Goal: Task Accomplishment & Management: Manage account settings

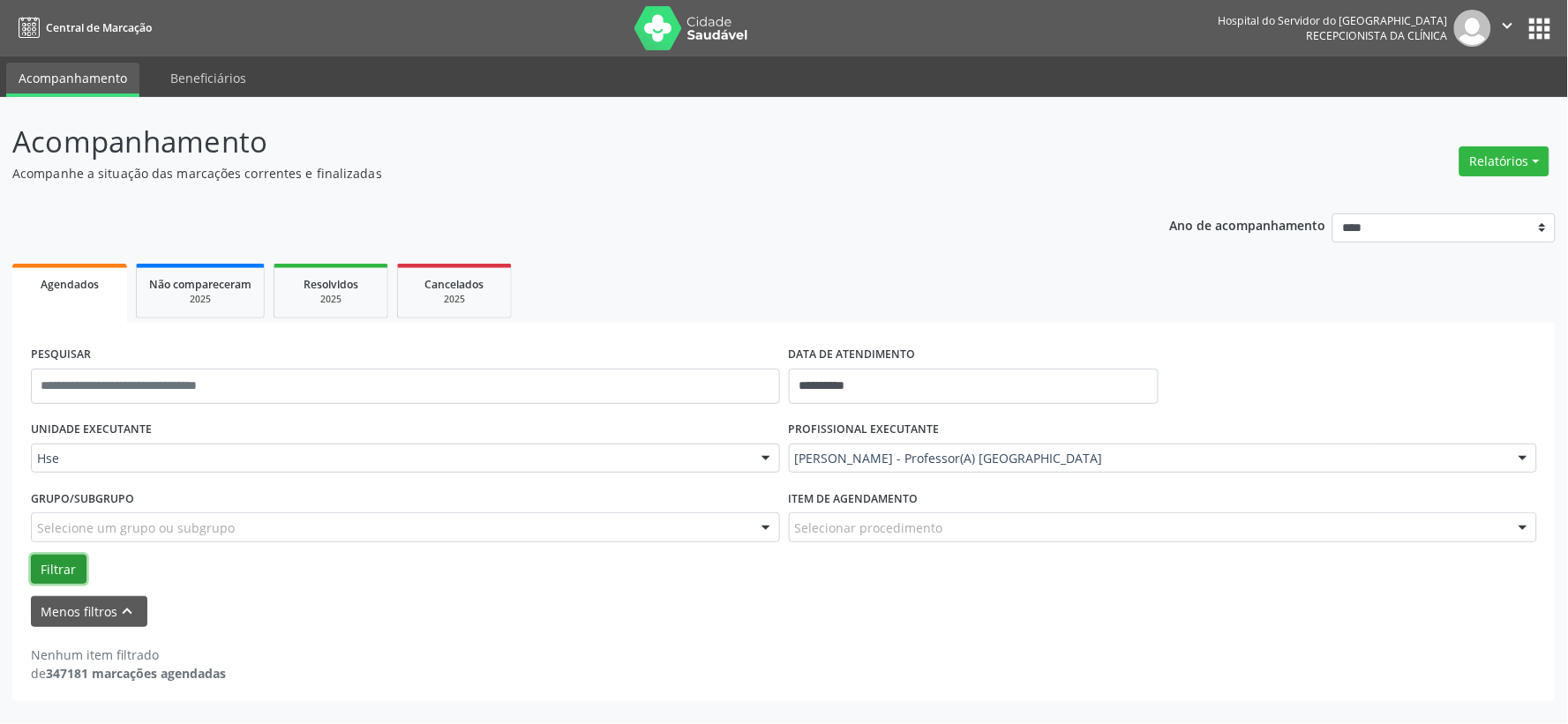
click at [64, 580] on button "Filtrar" at bounding box center [58, 570] width 55 height 30
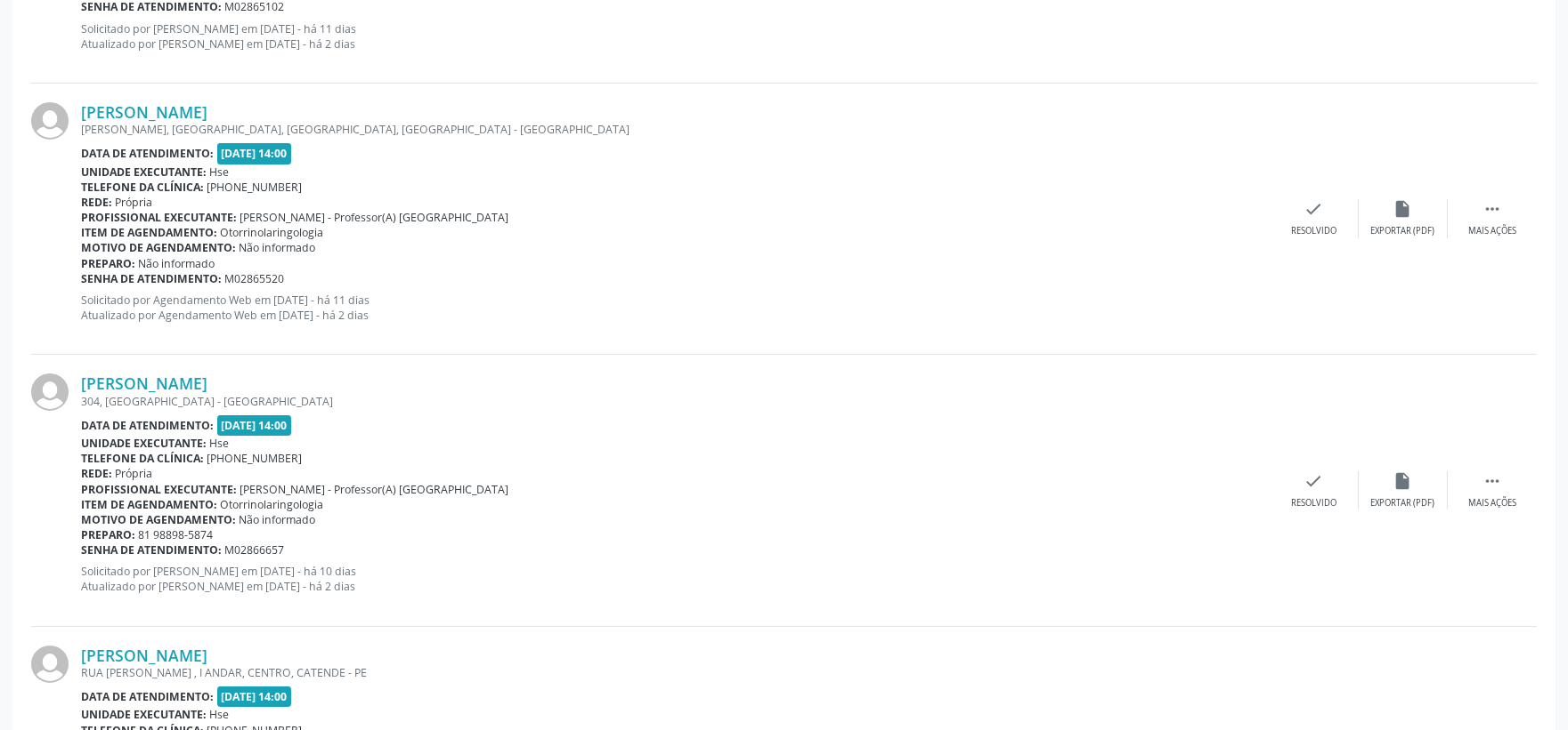
scroll to position [792, 0]
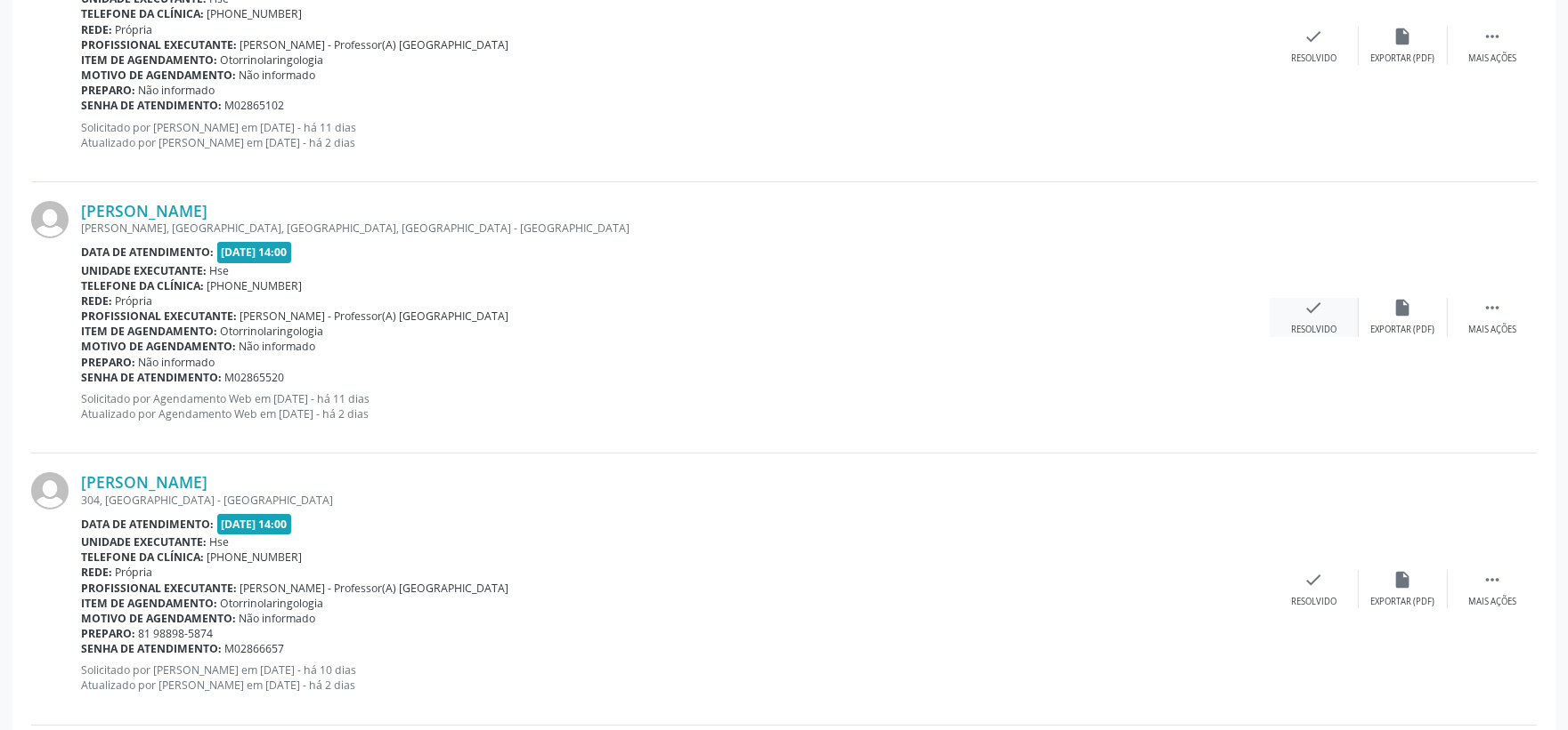
click at [1305, 309] on icon "check" at bounding box center [1313, 307] width 20 height 20
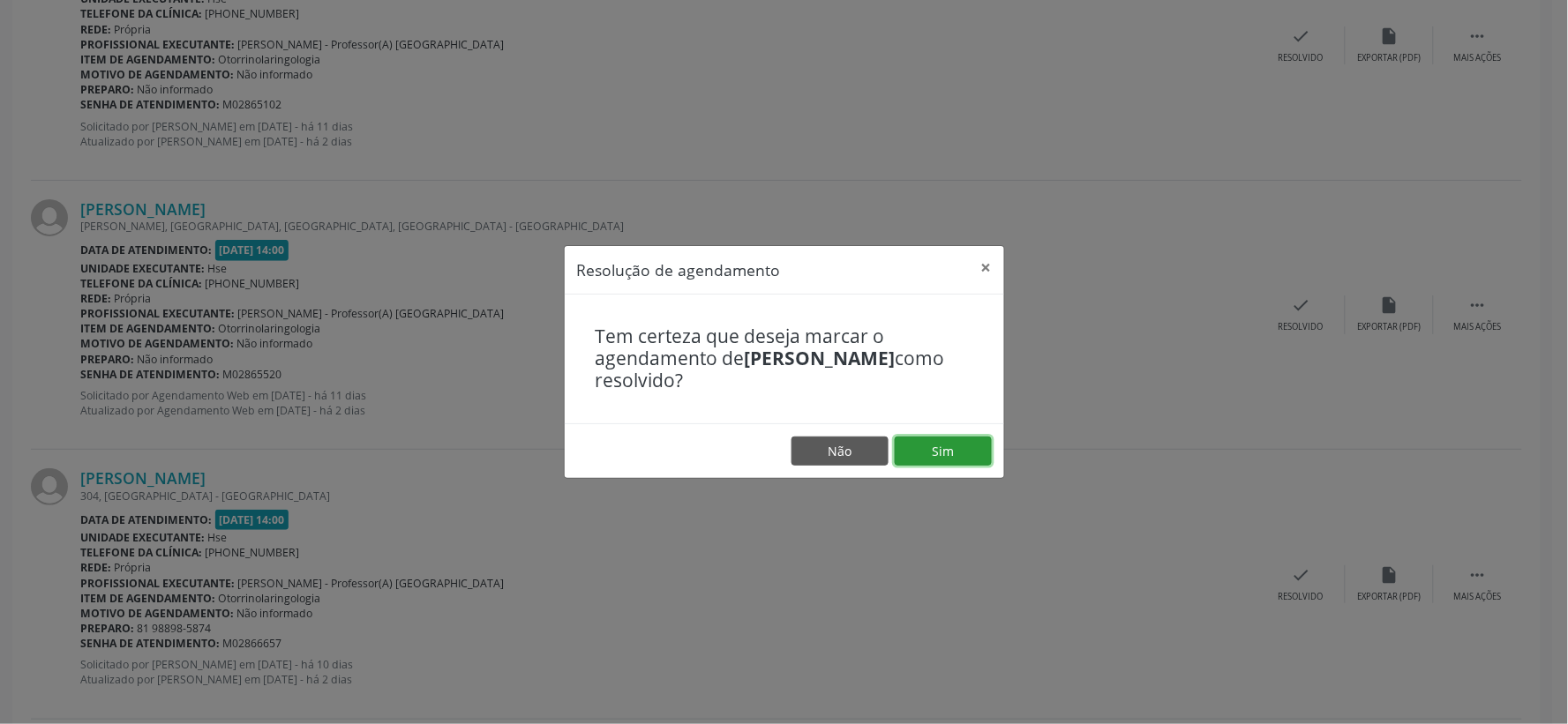
click at [928, 448] on button "Sim" at bounding box center [943, 452] width 97 height 30
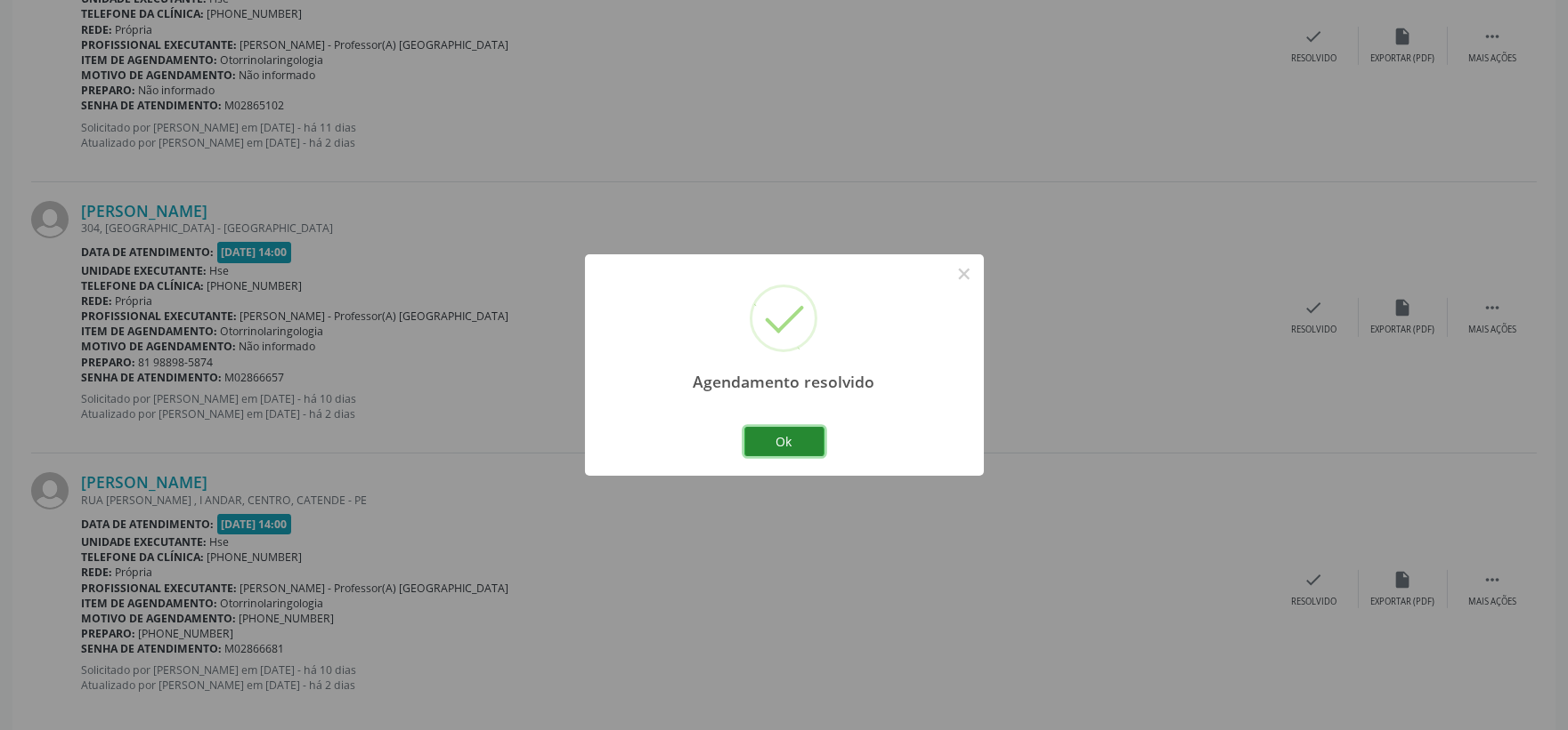
click at [771, 431] on button "Ok" at bounding box center [784, 442] width 80 height 31
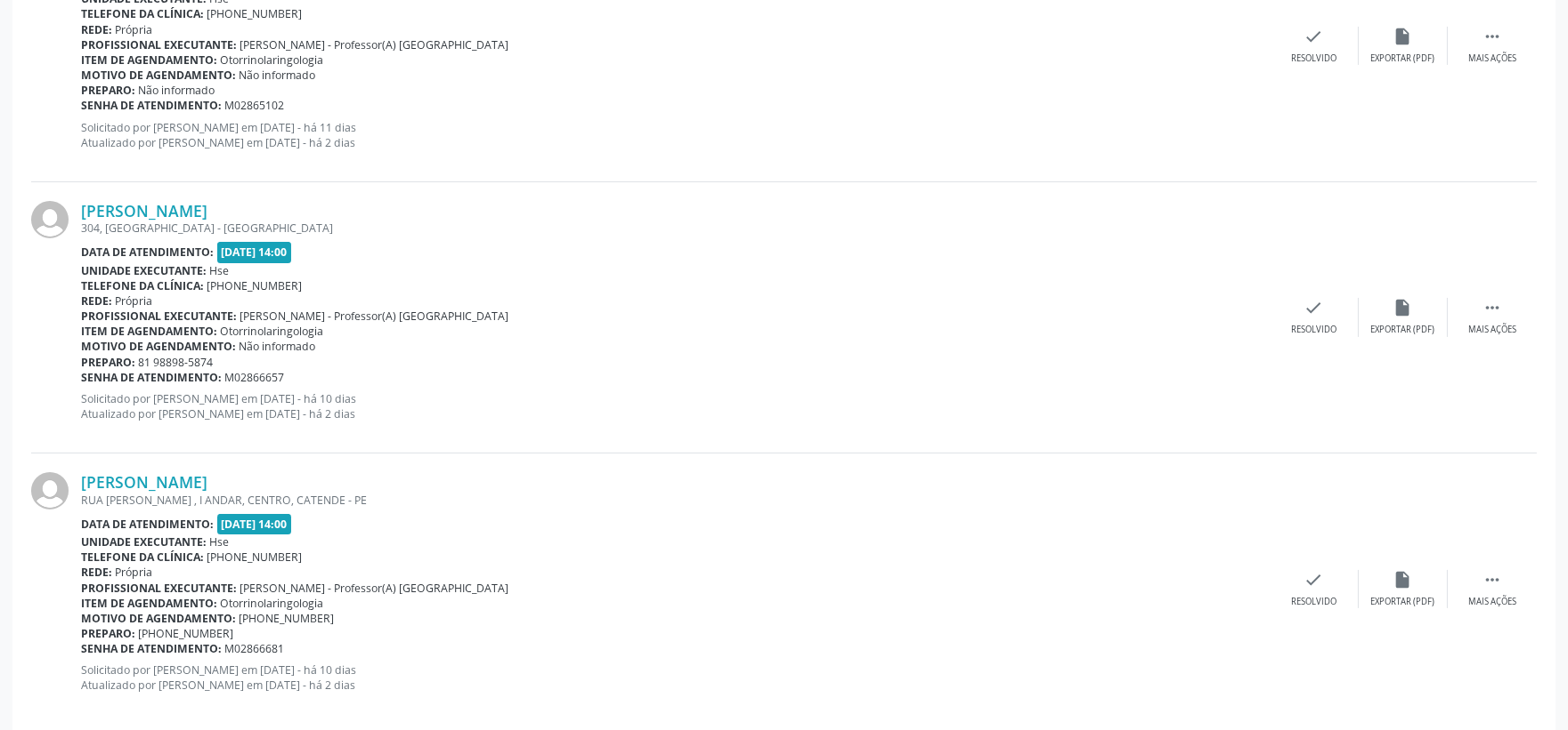
scroll to position [594, 0]
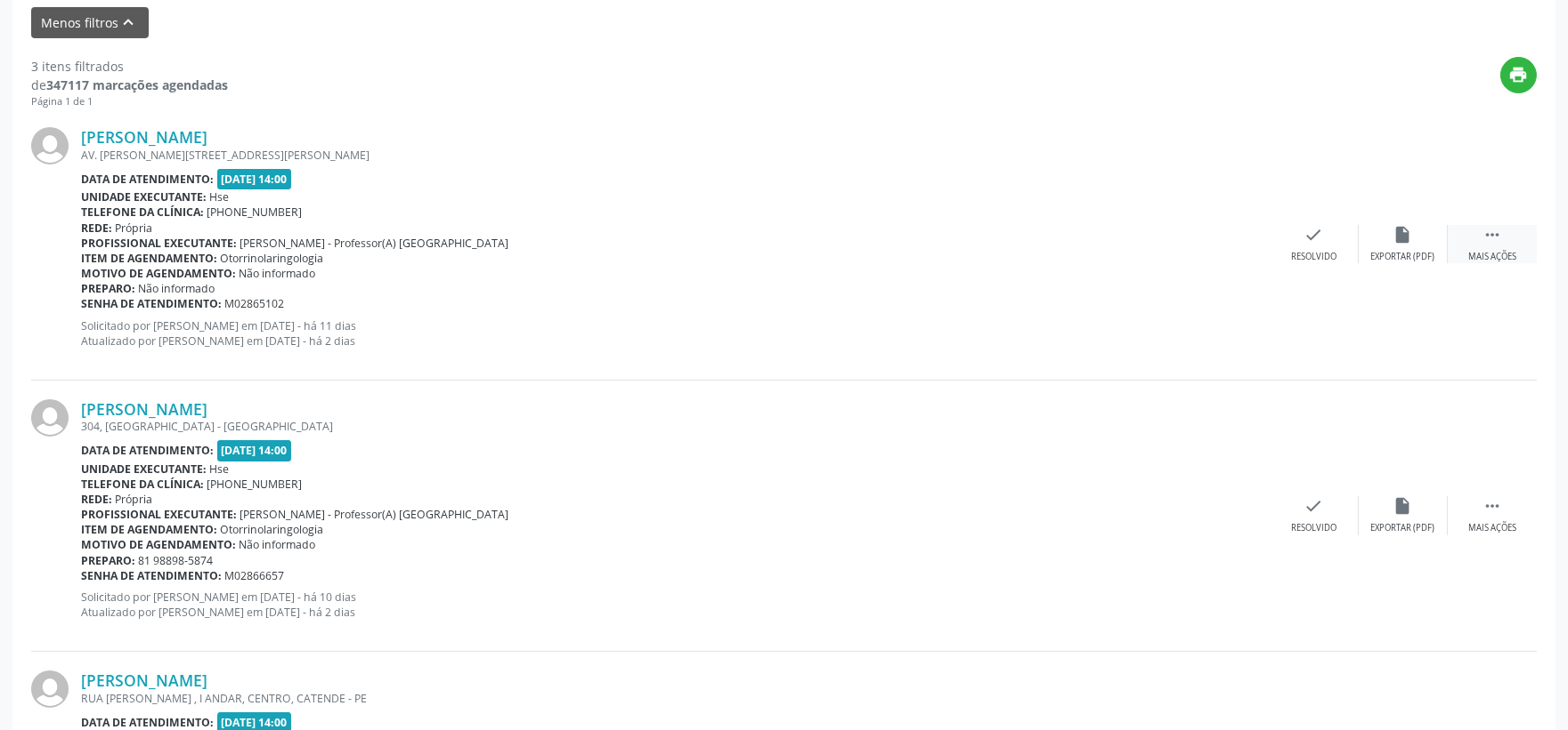
click at [1471, 238] on div " Mais ações" at bounding box center [1492, 244] width 89 height 38
click at [1418, 251] on div "Não compareceu" at bounding box center [1402, 257] width 75 height 12
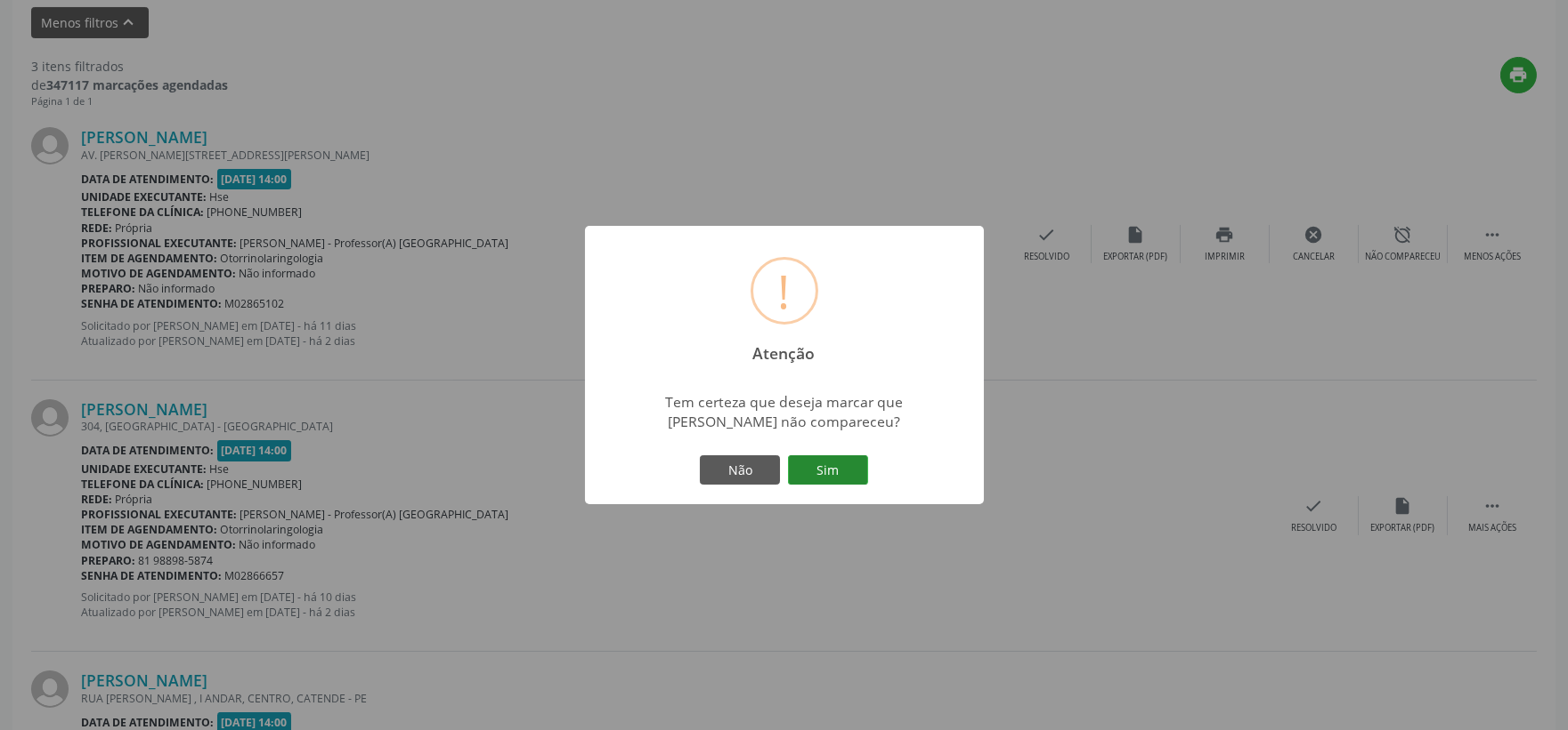
click at [838, 471] on button "Sim" at bounding box center [828, 471] width 80 height 31
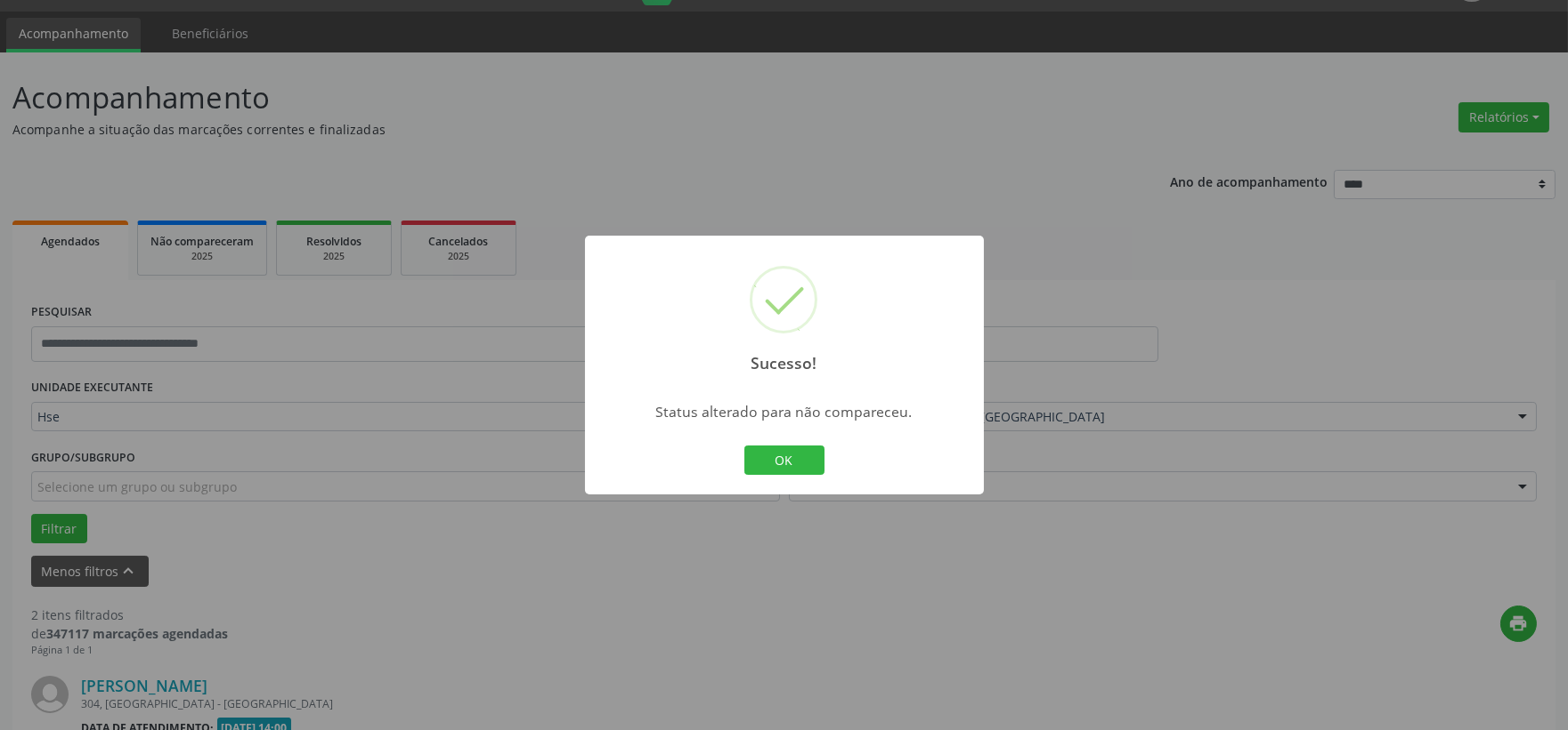
scroll to position [545, 0]
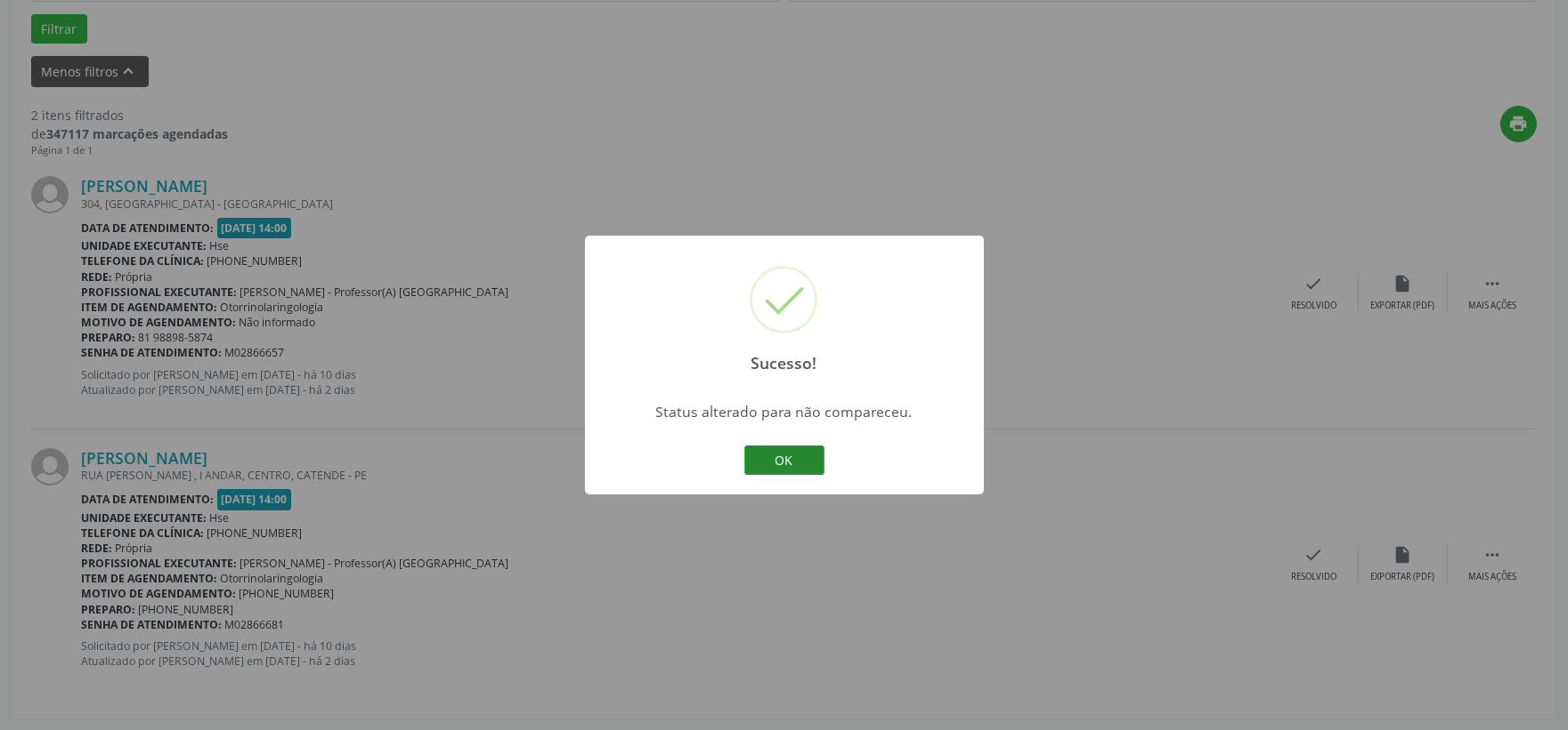
click at [768, 456] on button "OK" at bounding box center [784, 460] width 80 height 31
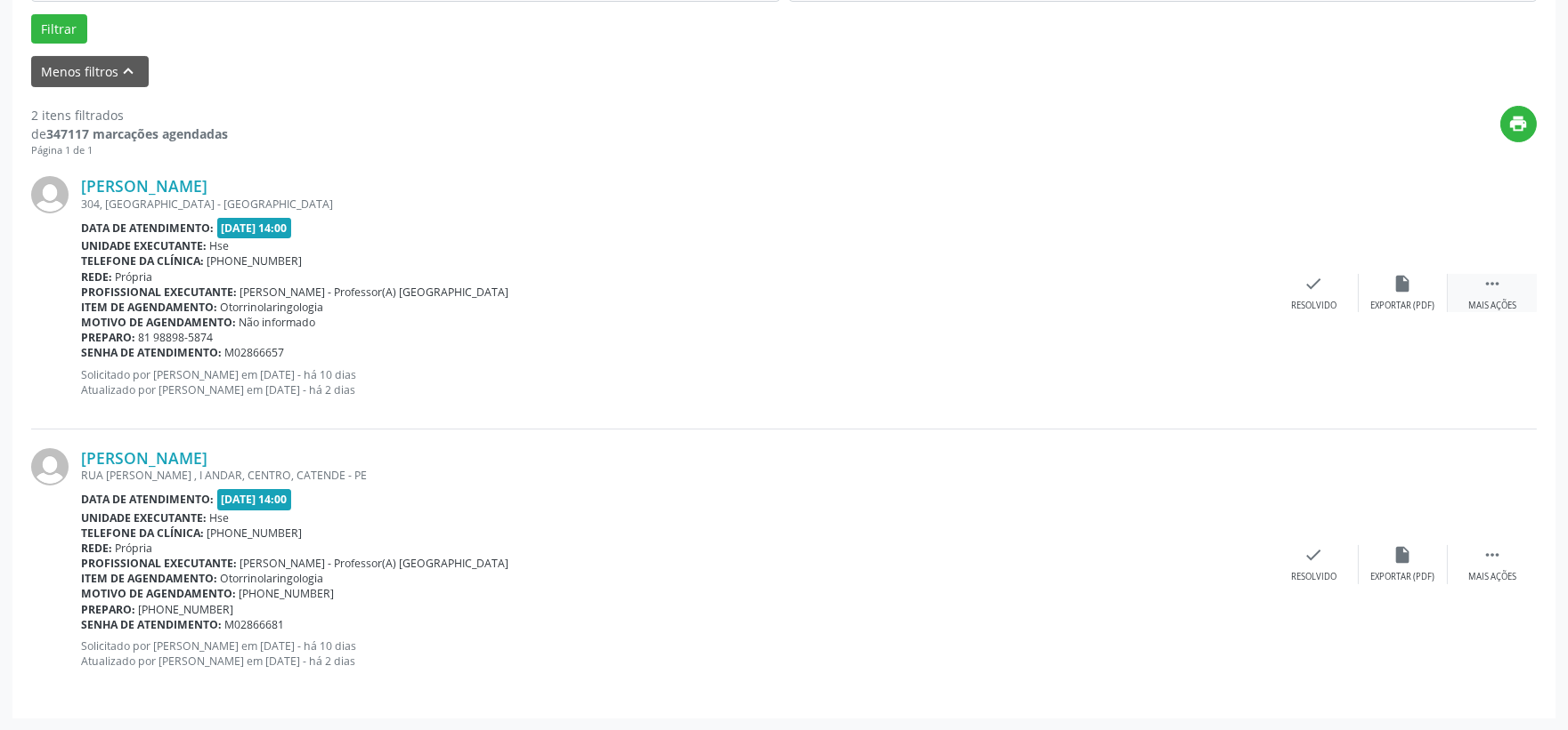
click at [1492, 292] on icon "" at bounding box center [1492, 284] width 20 height 20
click at [1392, 305] on div "Não compareceu" at bounding box center [1402, 305] width 75 height 12
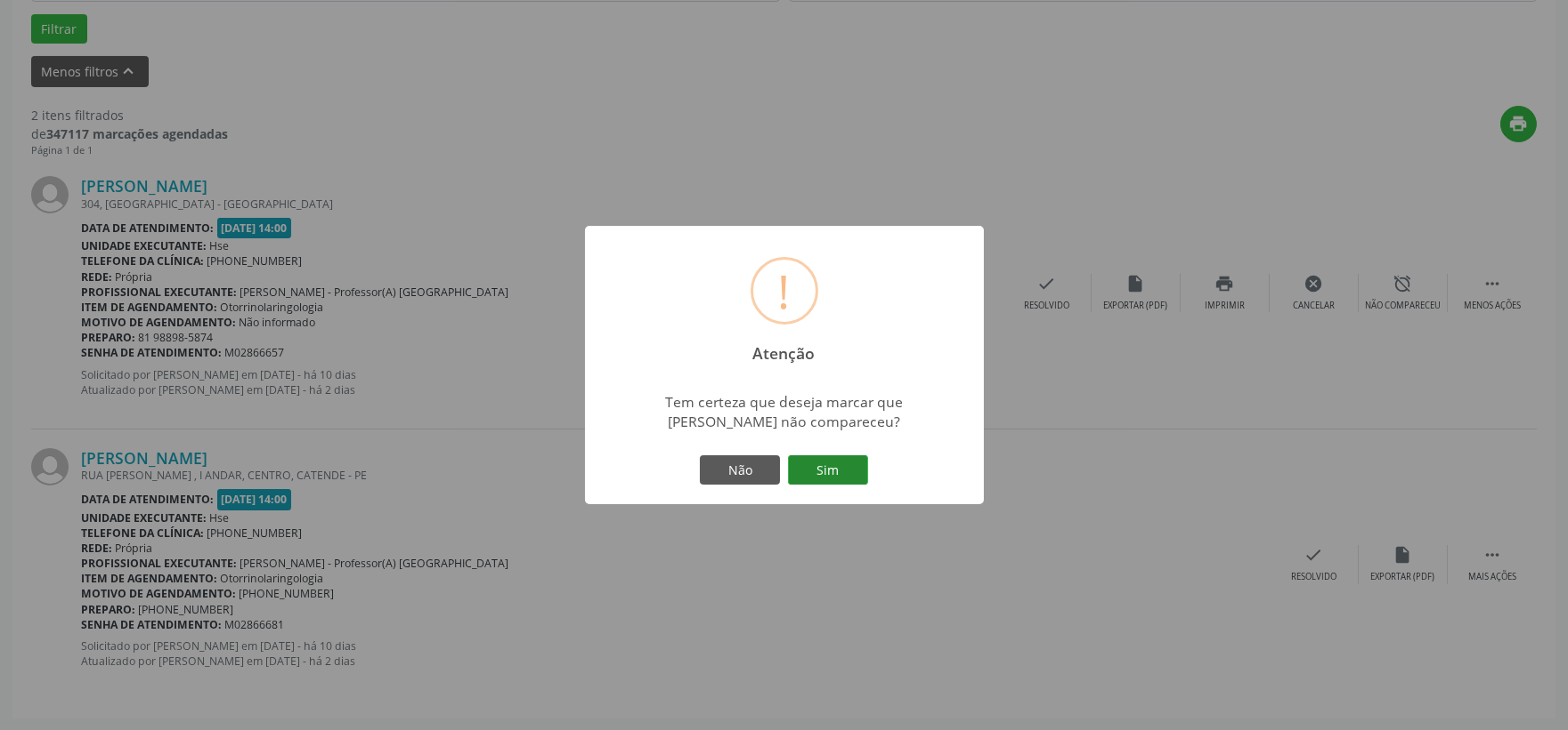
click at [820, 457] on button "Sim" at bounding box center [828, 471] width 80 height 31
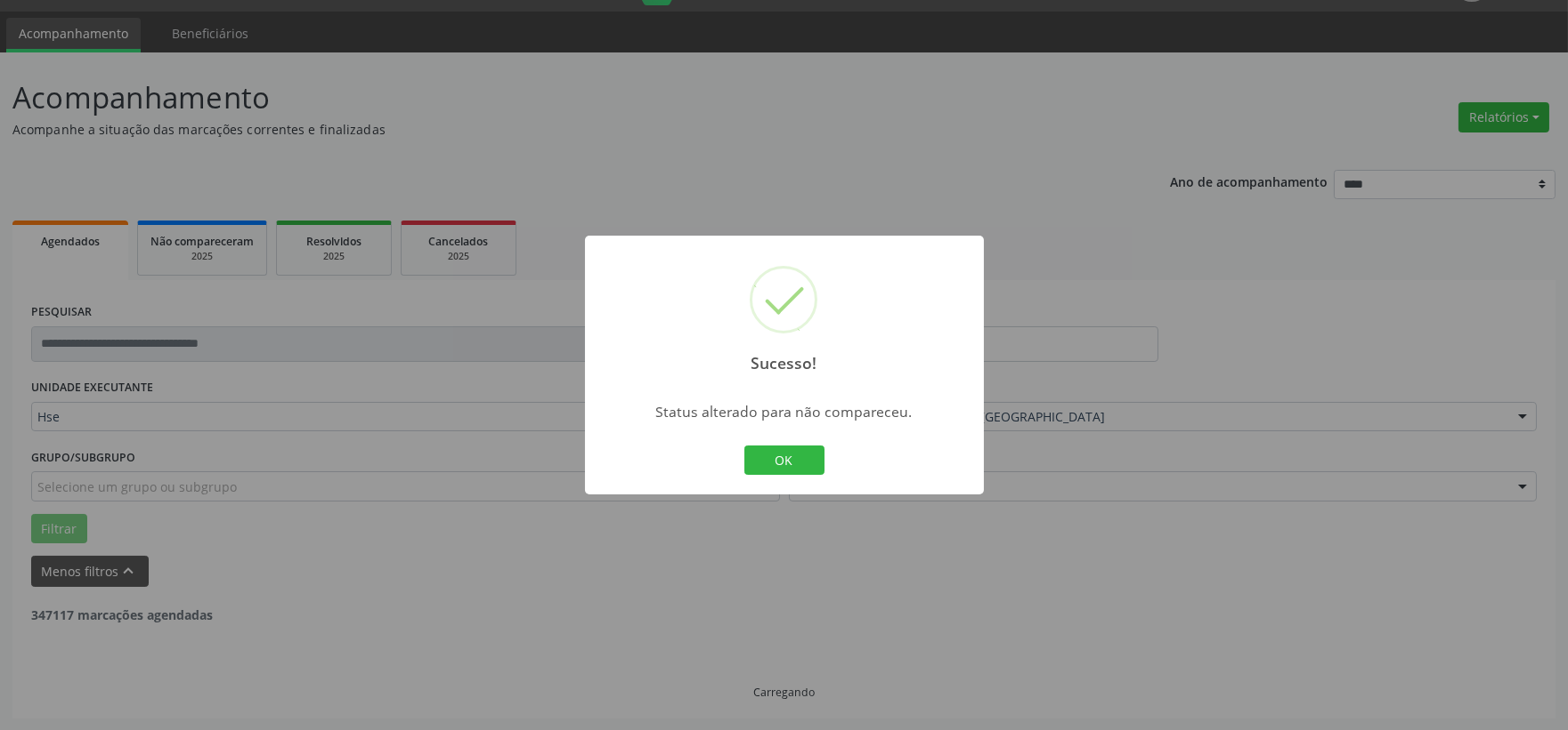
scroll to position [273, 0]
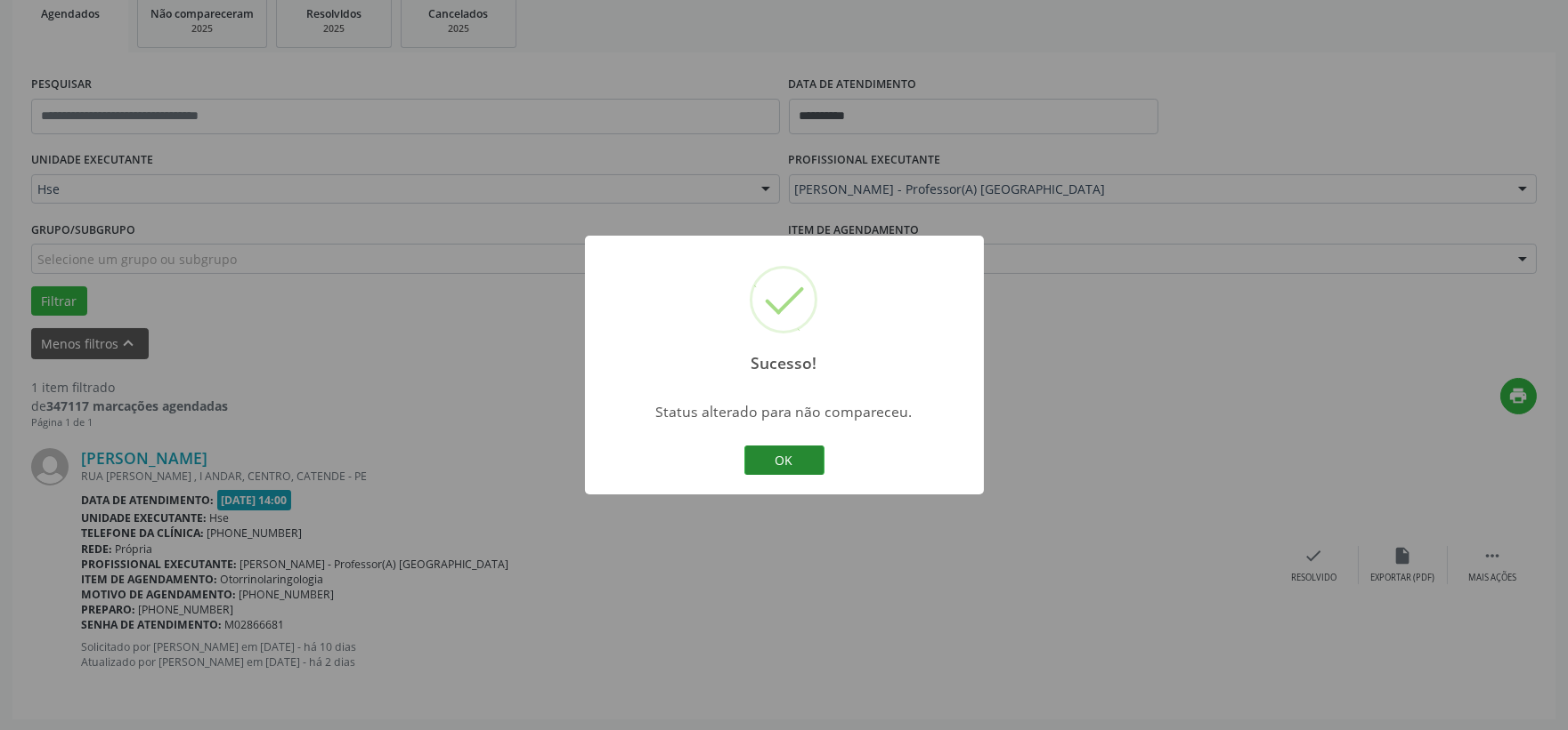
click at [790, 449] on button "OK" at bounding box center [784, 460] width 80 height 31
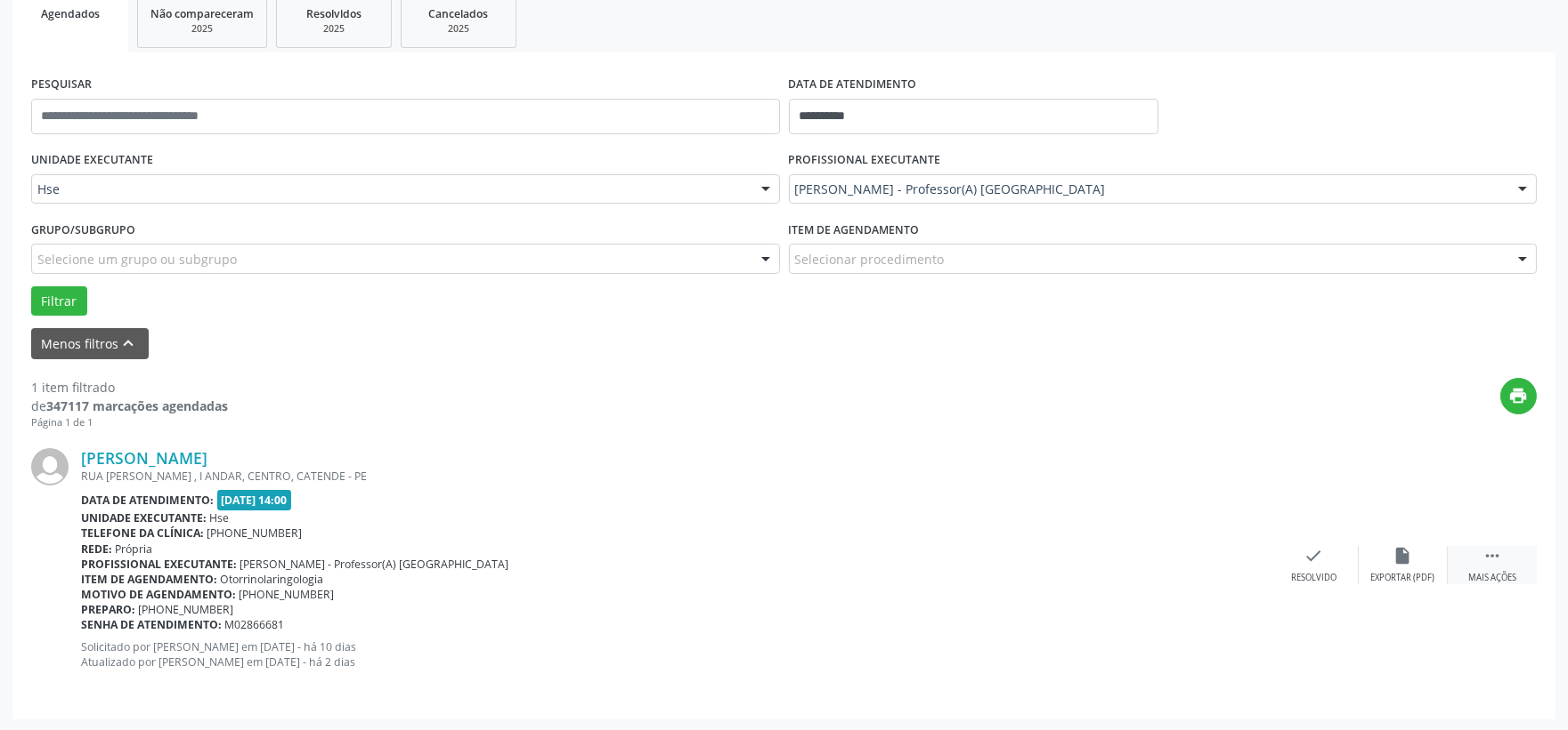
click at [1482, 564] on icon "" at bounding box center [1492, 555] width 20 height 20
click at [1409, 561] on icon "alarm_off" at bounding box center [1402, 555] width 20 height 20
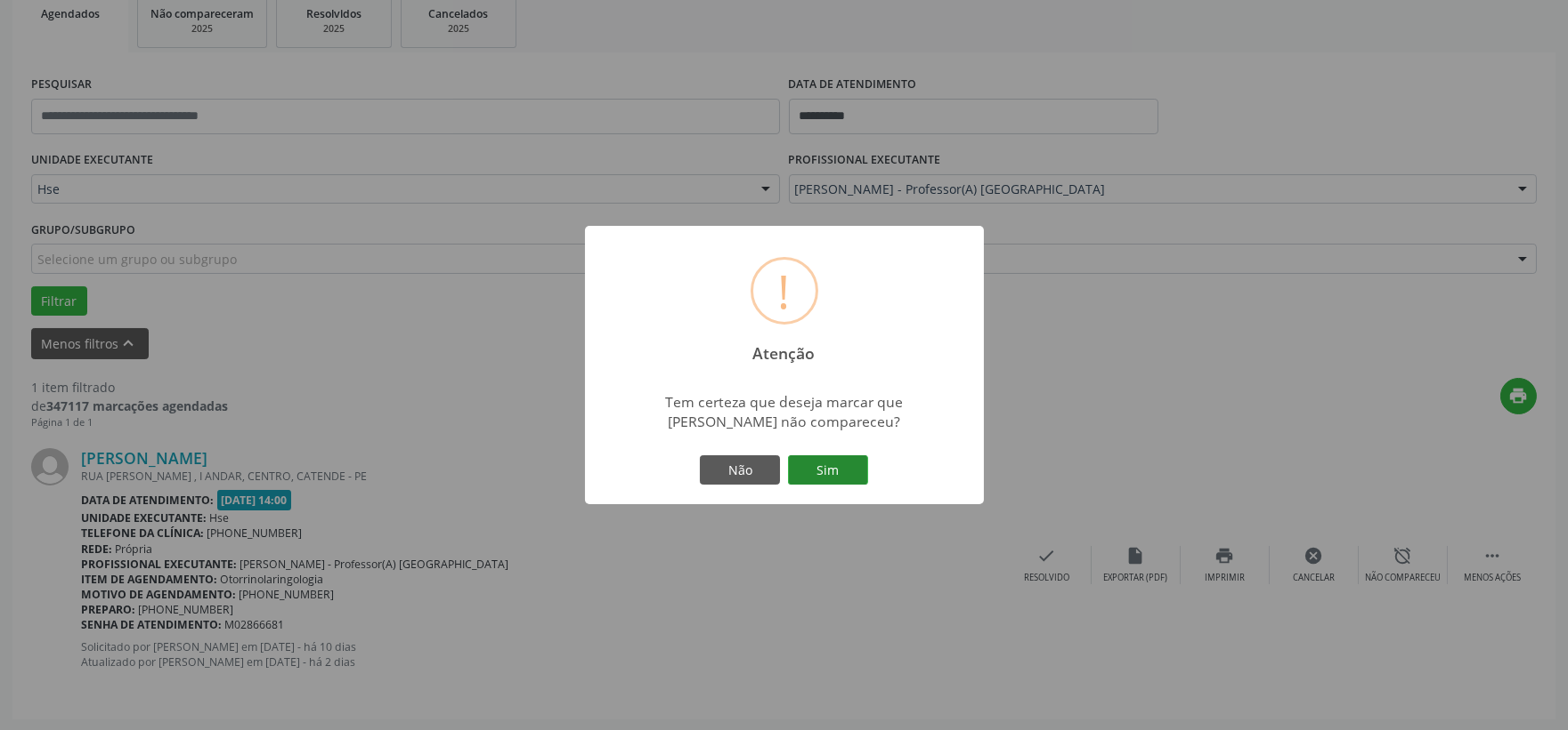
click at [842, 482] on button "Sim" at bounding box center [828, 471] width 80 height 31
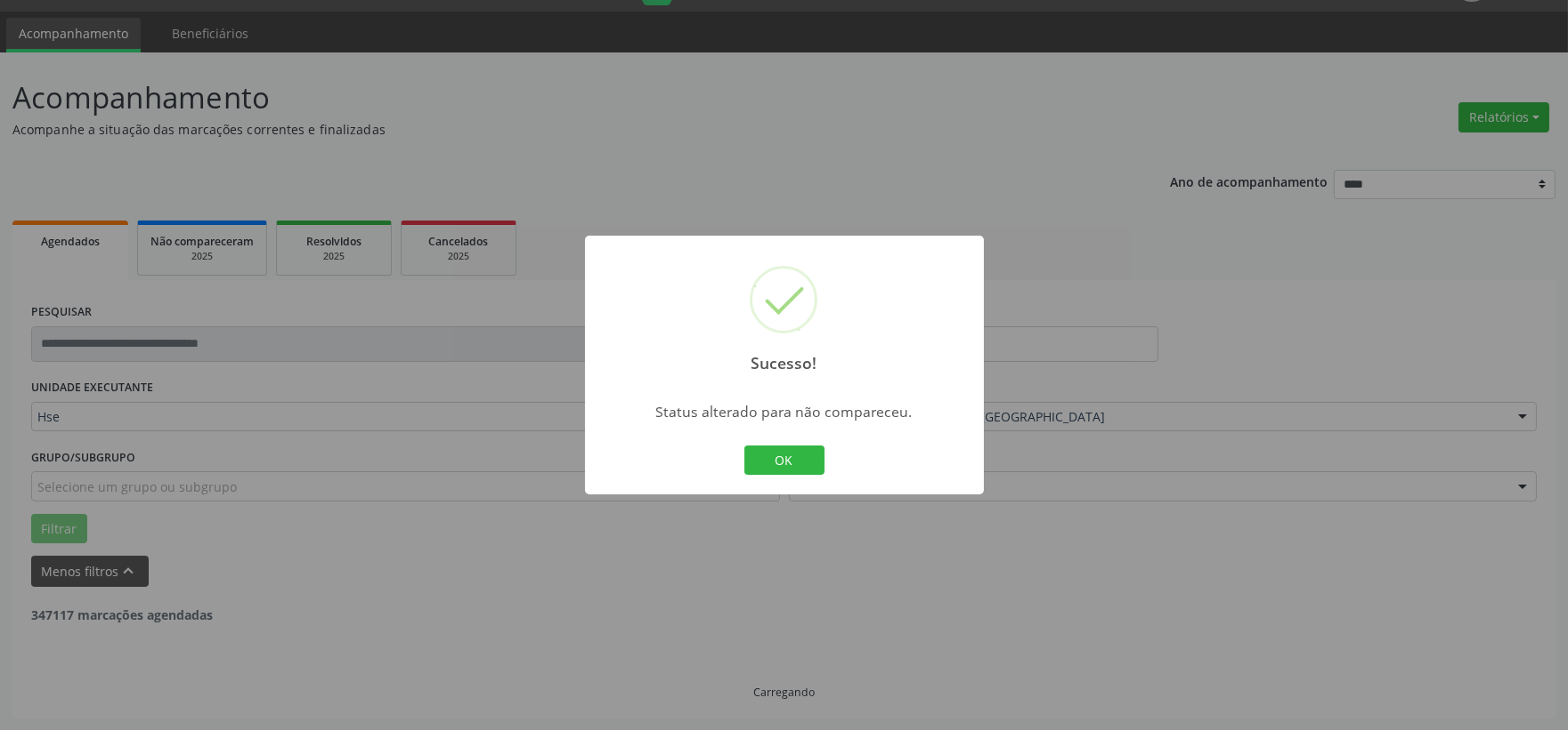
scroll to position [0, 0]
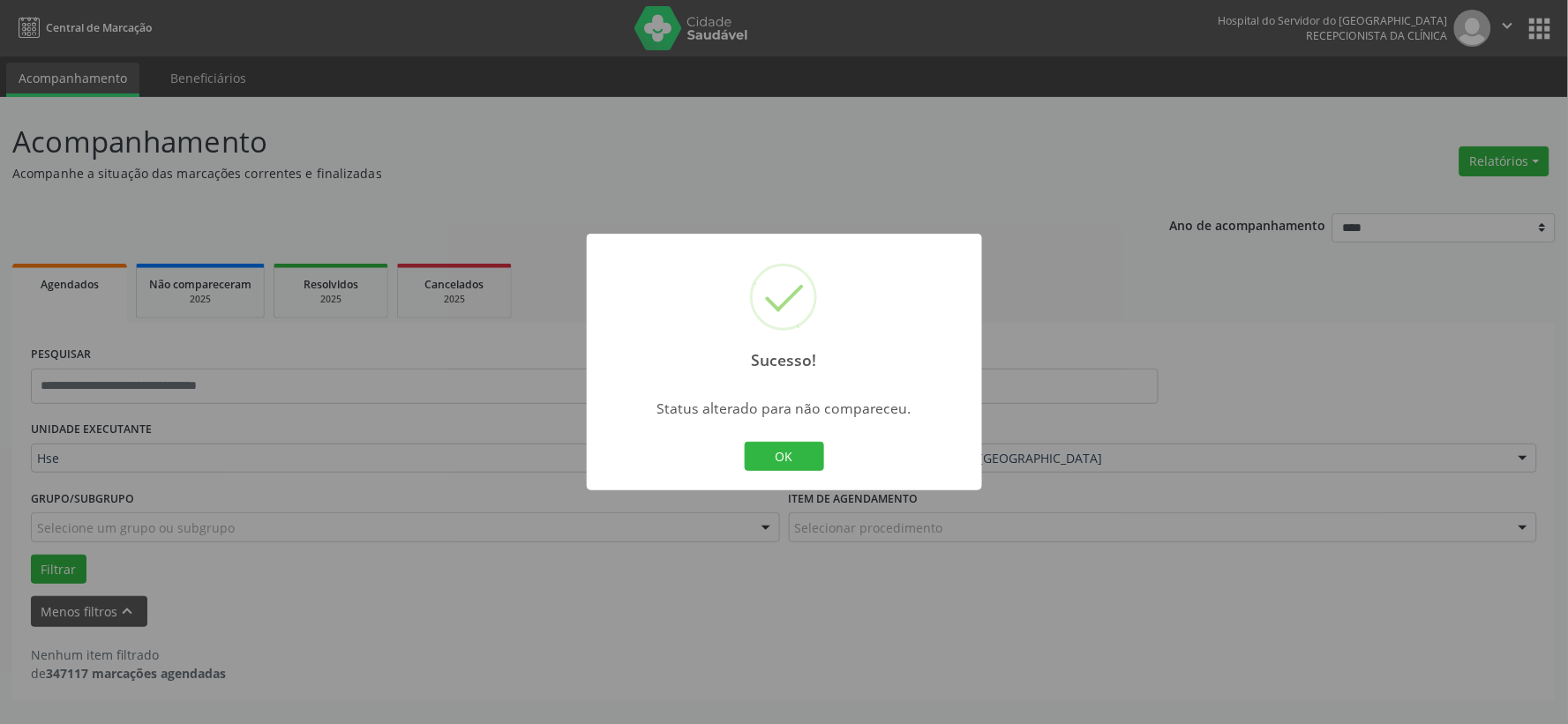
drag, startPoint x: 807, startPoint y: 447, endPoint x: 660, endPoint y: 262, distance: 236.3
click at [805, 447] on button "OK" at bounding box center [784, 457] width 79 height 30
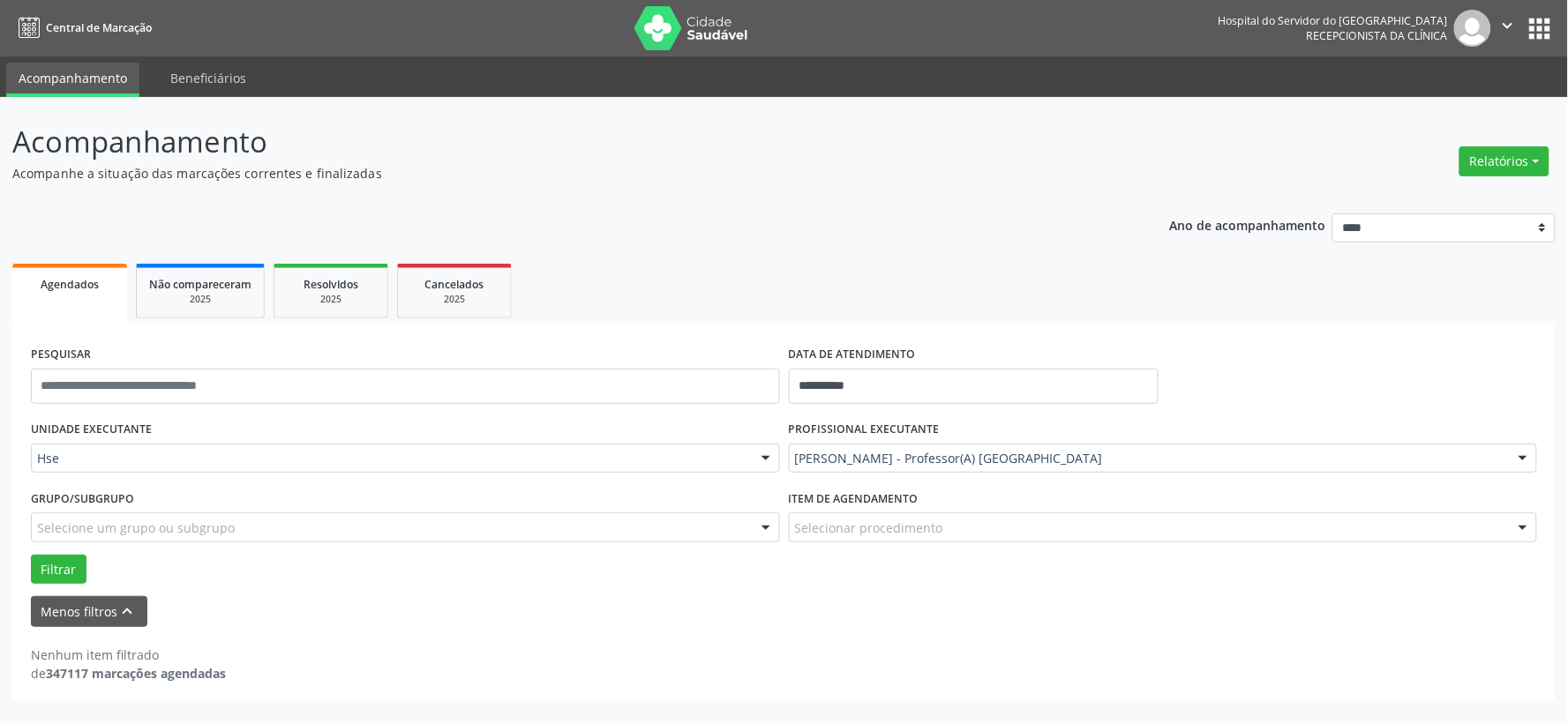
drag, startPoint x: 1046, startPoint y: 453, endPoint x: 1064, endPoint y: 433, distance: 26.9
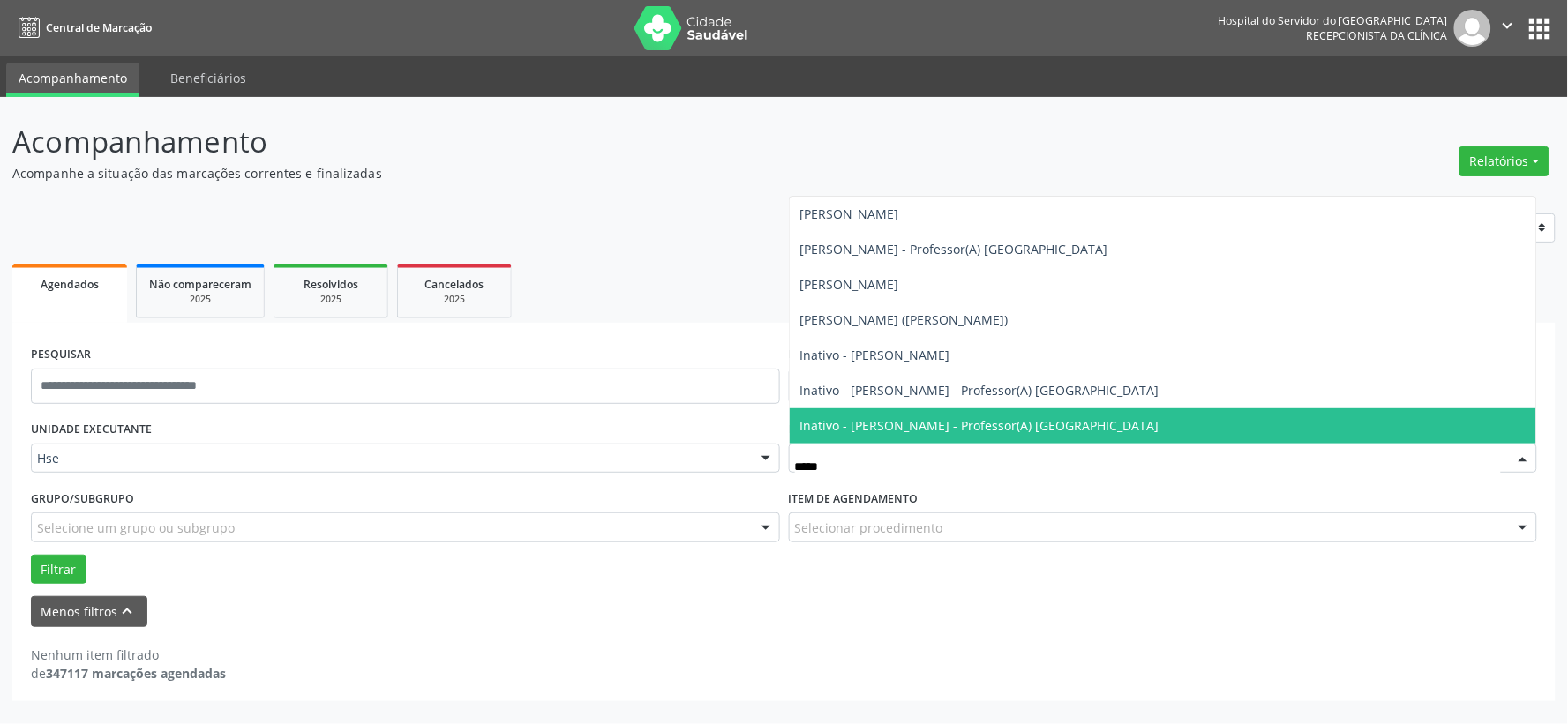
type input "******"
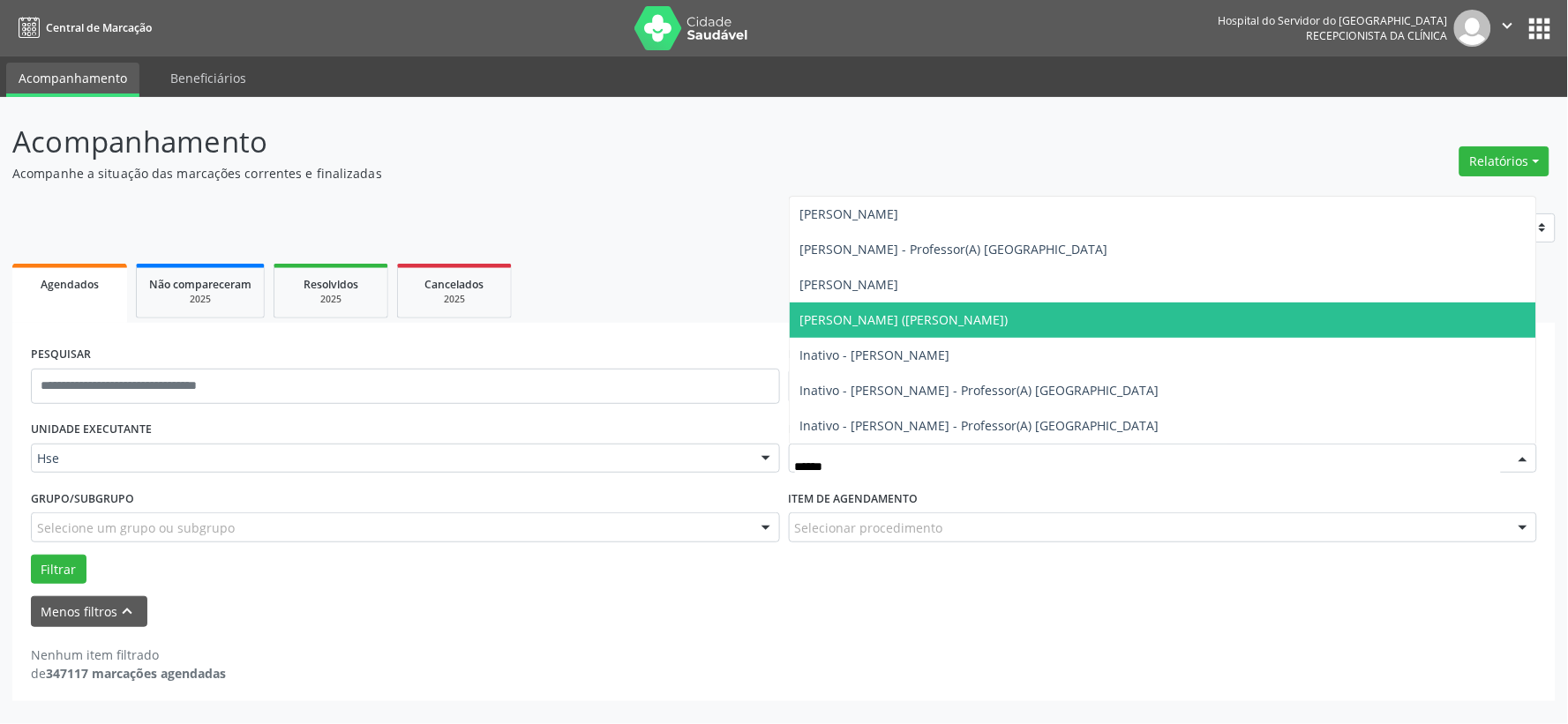
click at [1008, 318] on span "[PERSON_NAME] ([PERSON_NAME])" at bounding box center [905, 320] width 208 height 17
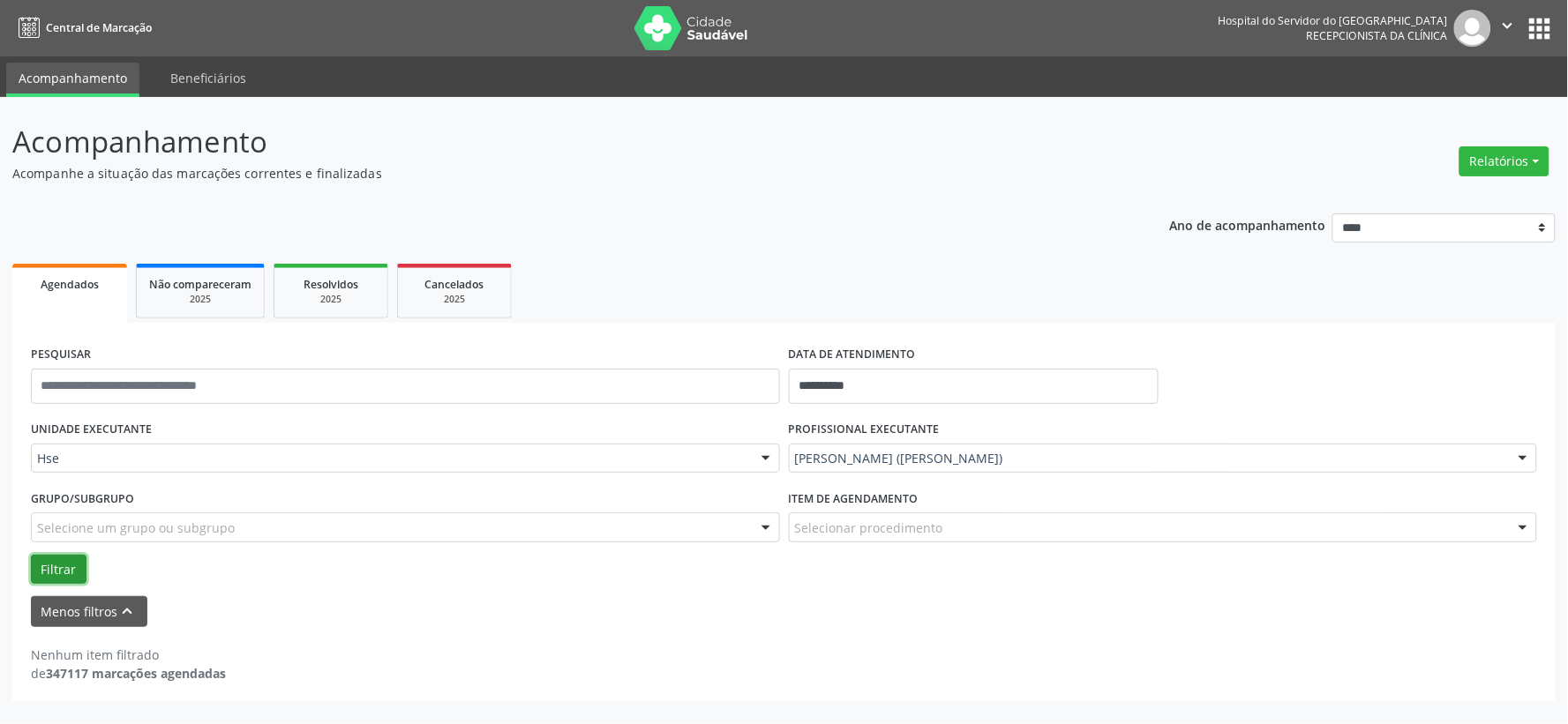
click at [57, 575] on button "Filtrar" at bounding box center [58, 570] width 55 height 30
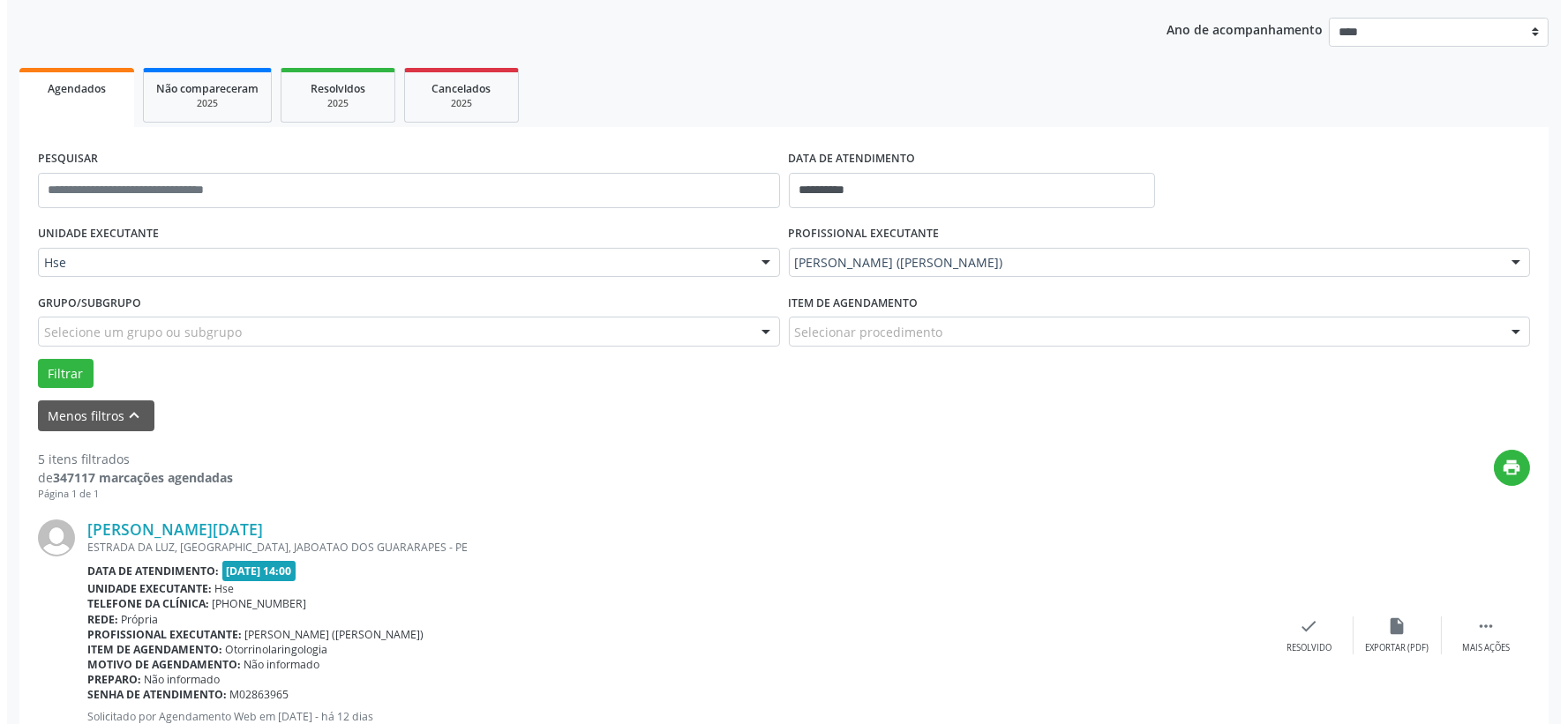
scroll to position [294, 0]
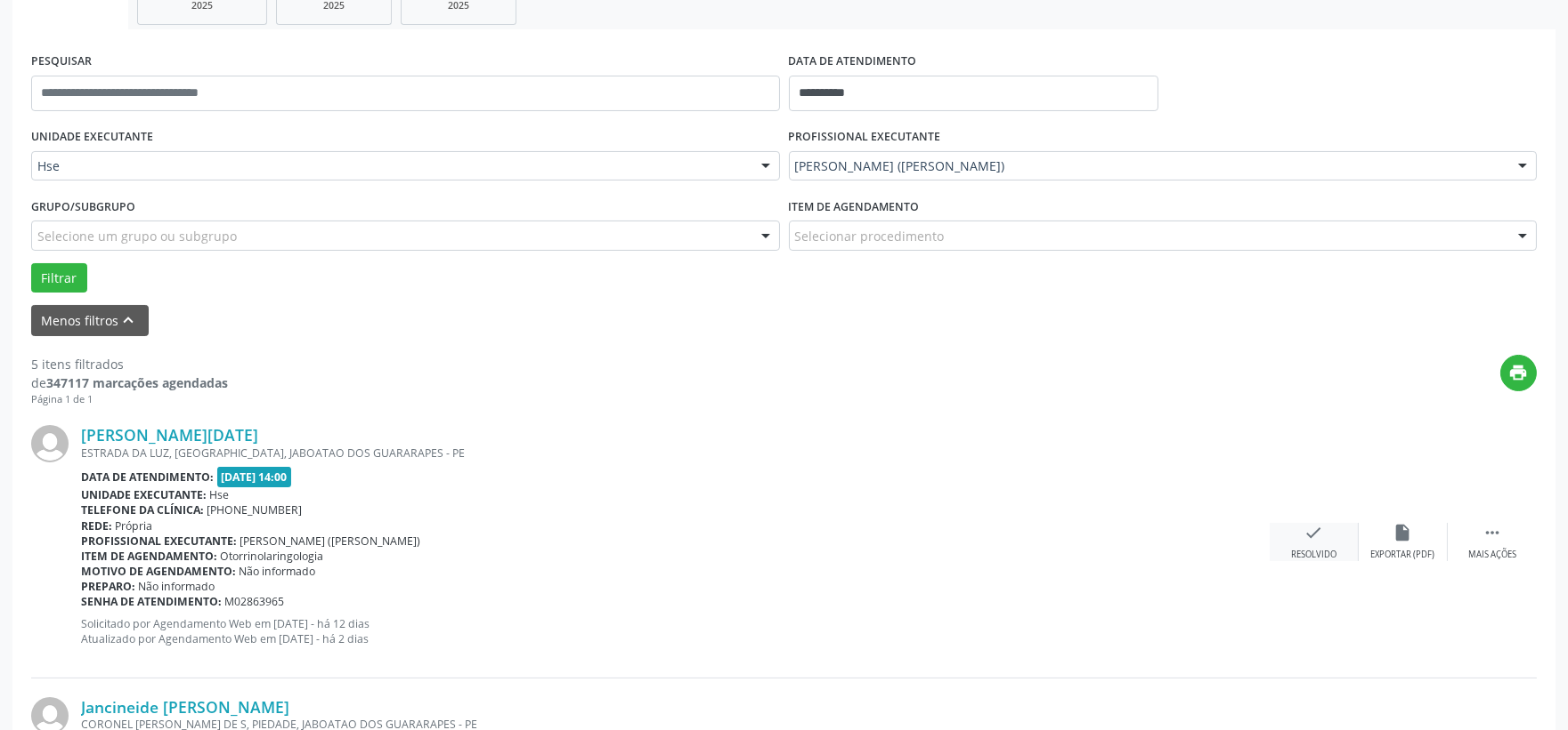
click at [1331, 523] on div "check Resolvido" at bounding box center [1314, 541] width 89 height 38
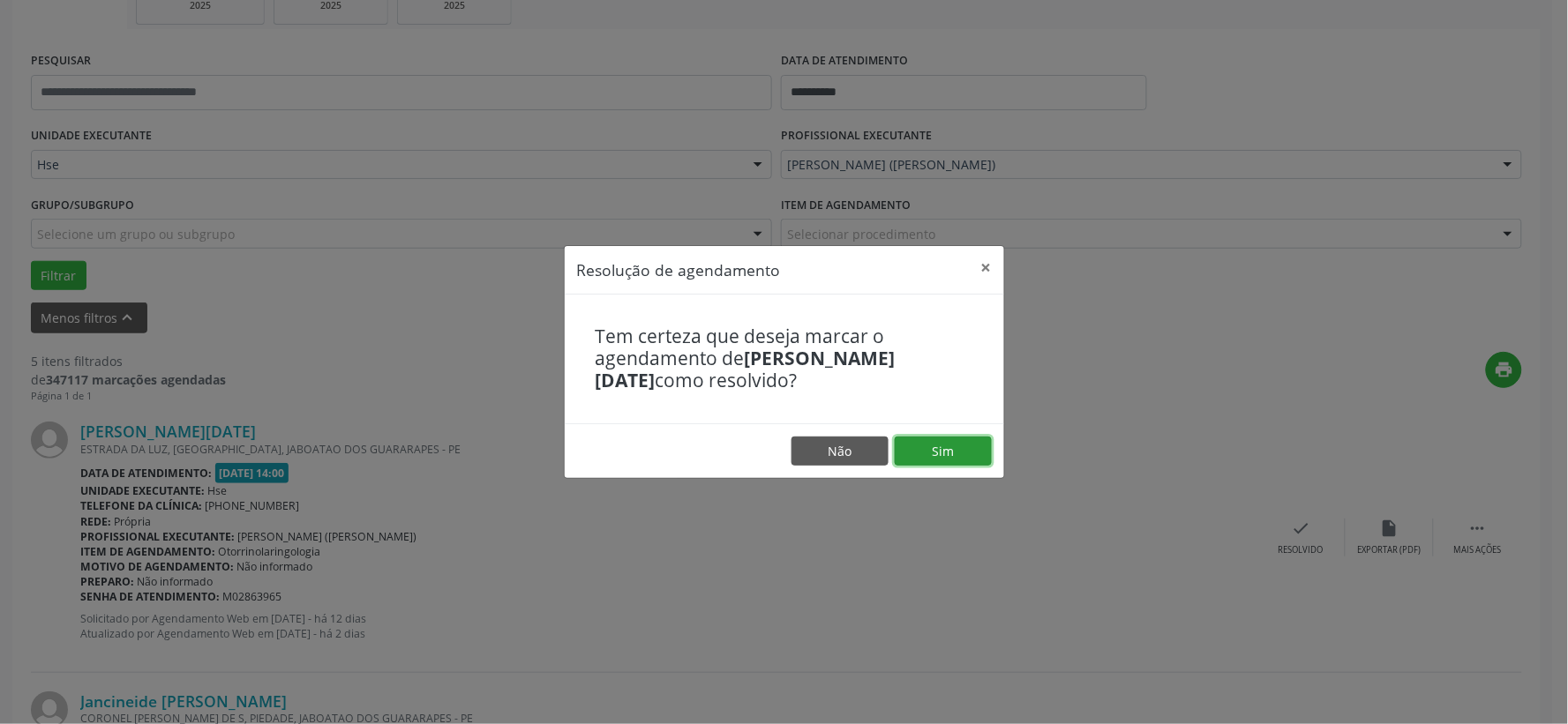
click at [941, 447] on button "Sim" at bounding box center [943, 452] width 97 height 30
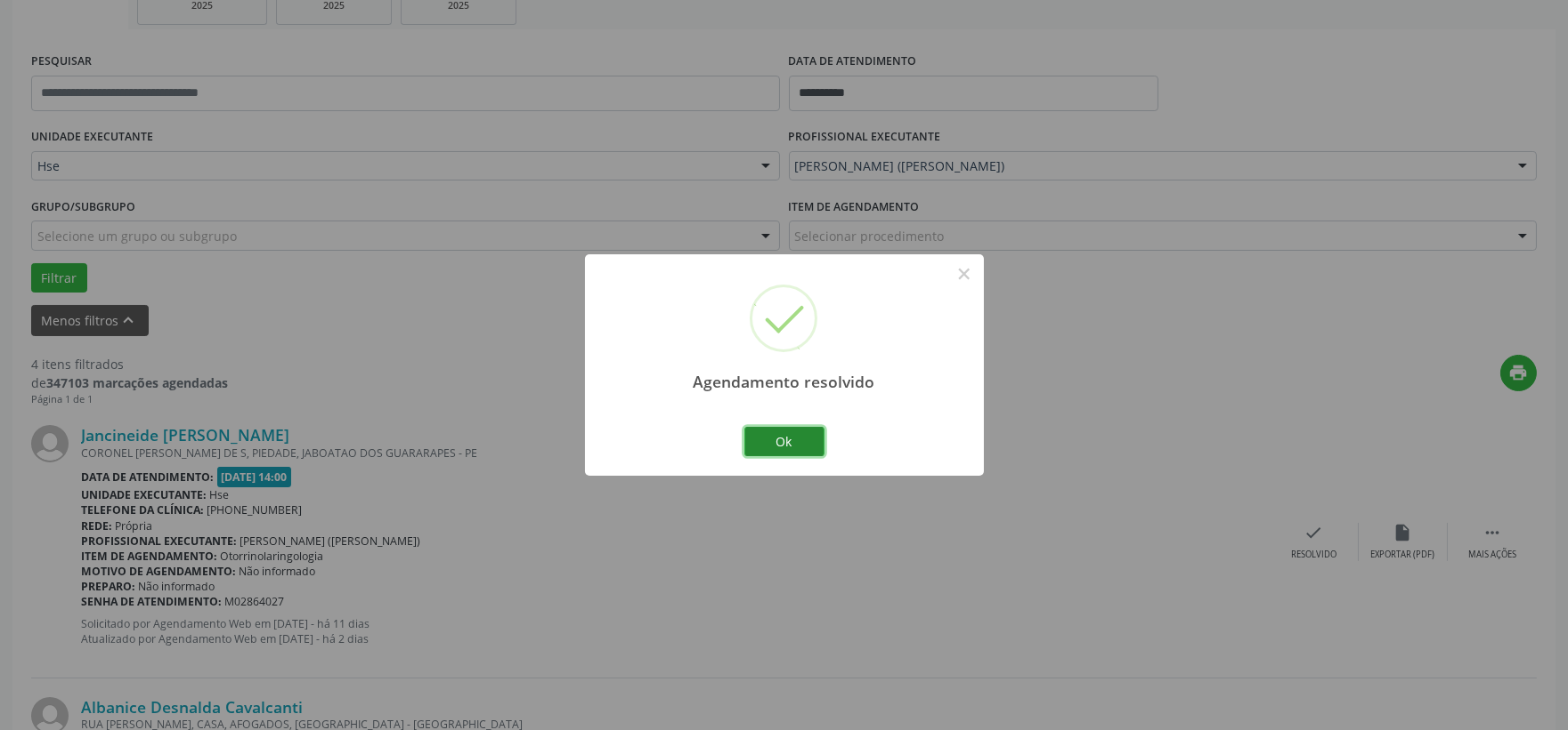
click at [816, 442] on button "Ok" at bounding box center [784, 442] width 80 height 31
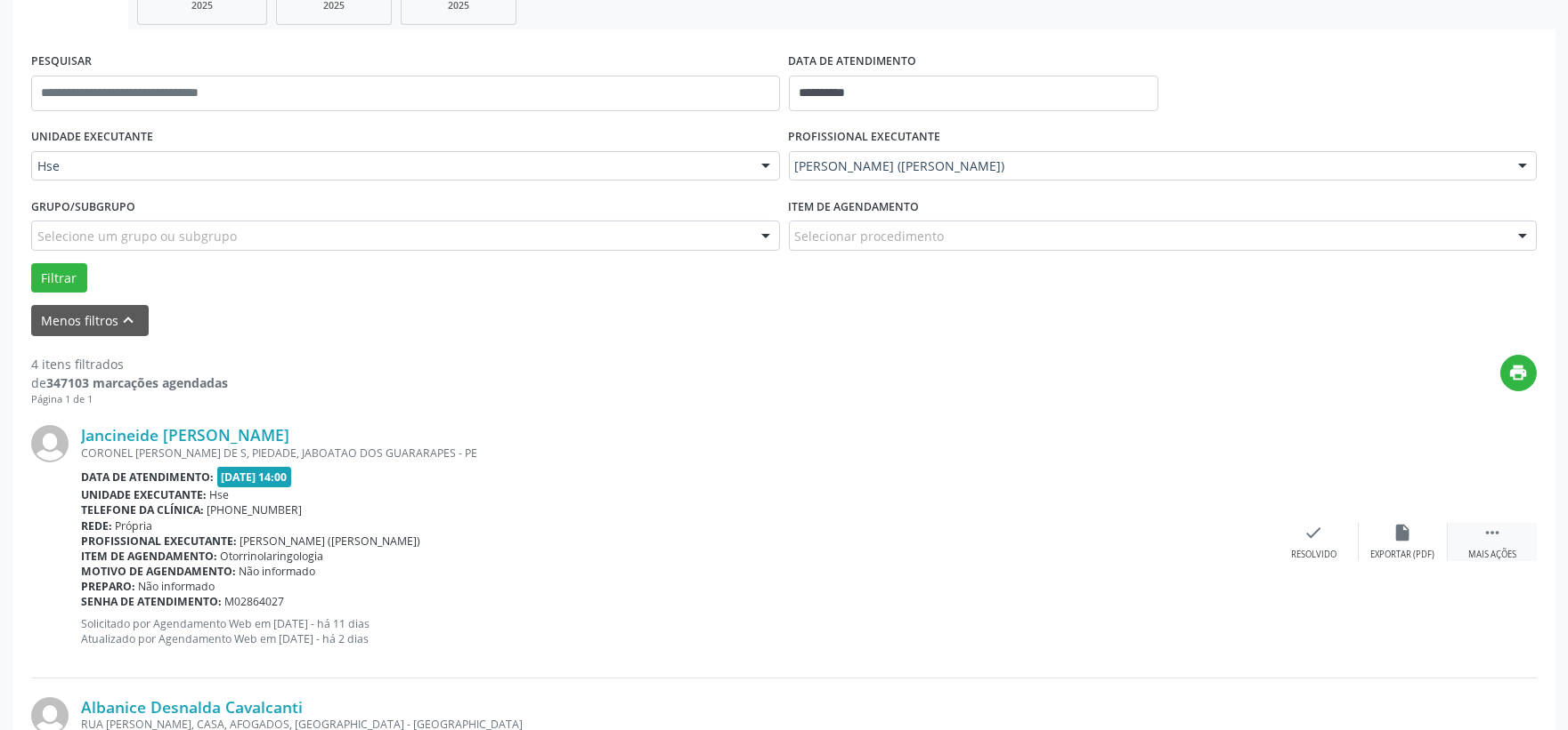
click at [1490, 534] on icon "" at bounding box center [1492, 532] width 20 height 20
click at [1394, 538] on icon "alarm_off" at bounding box center [1402, 532] width 20 height 20
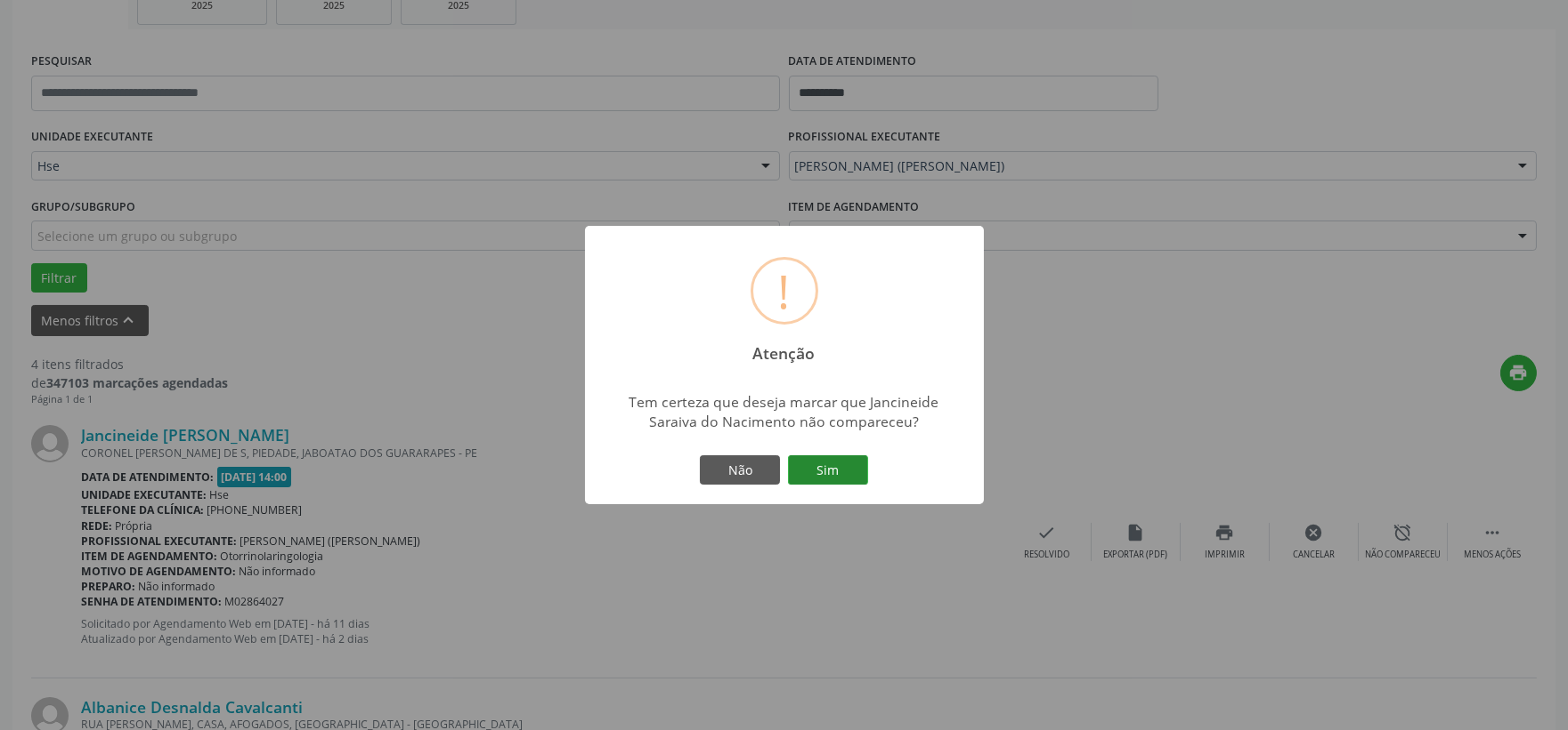
click at [820, 472] on button "Sim" at bounding box center [828, 471] width 80 height 31
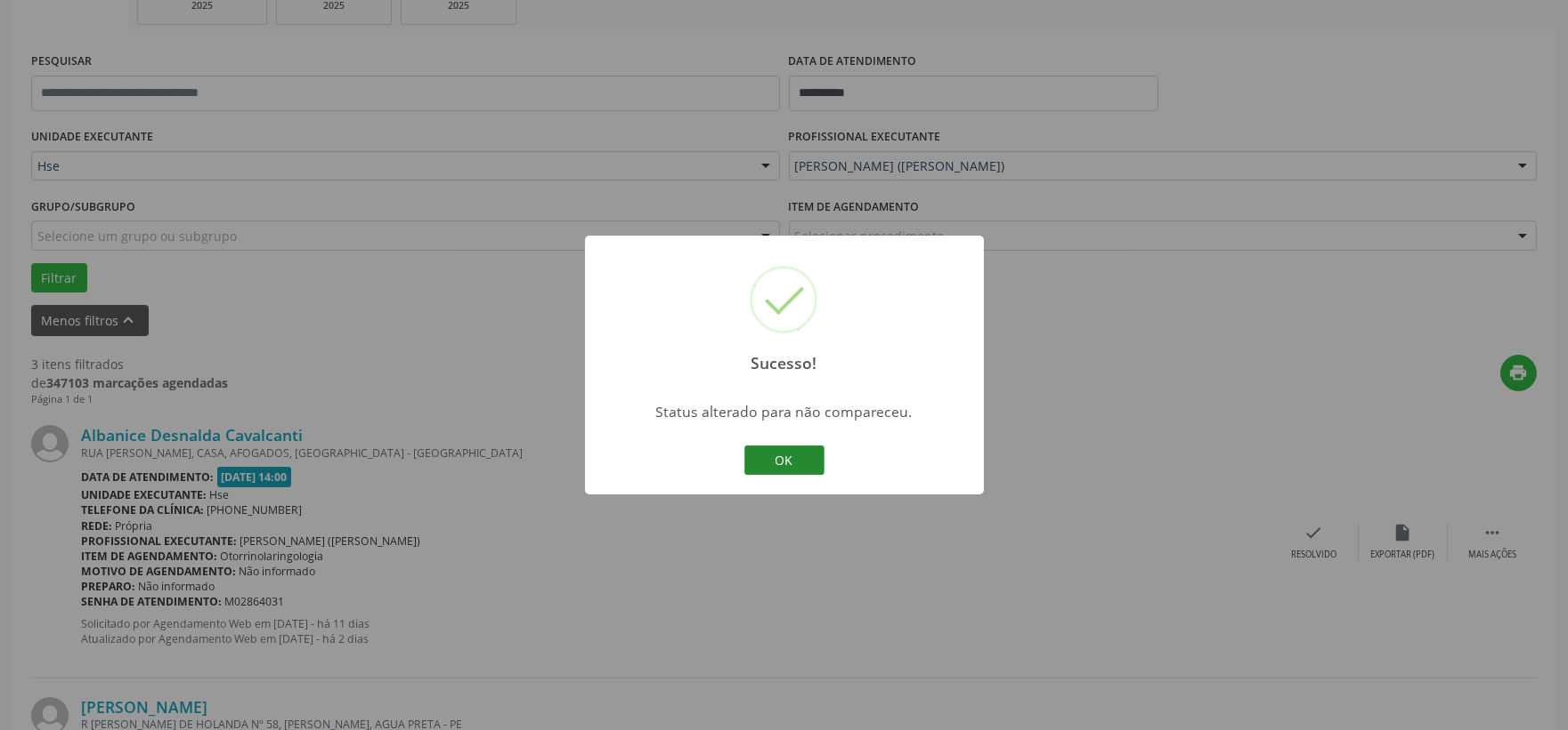
click at [764, 455] on button "OK" at bounding box center [784, 460] width 80 height 31
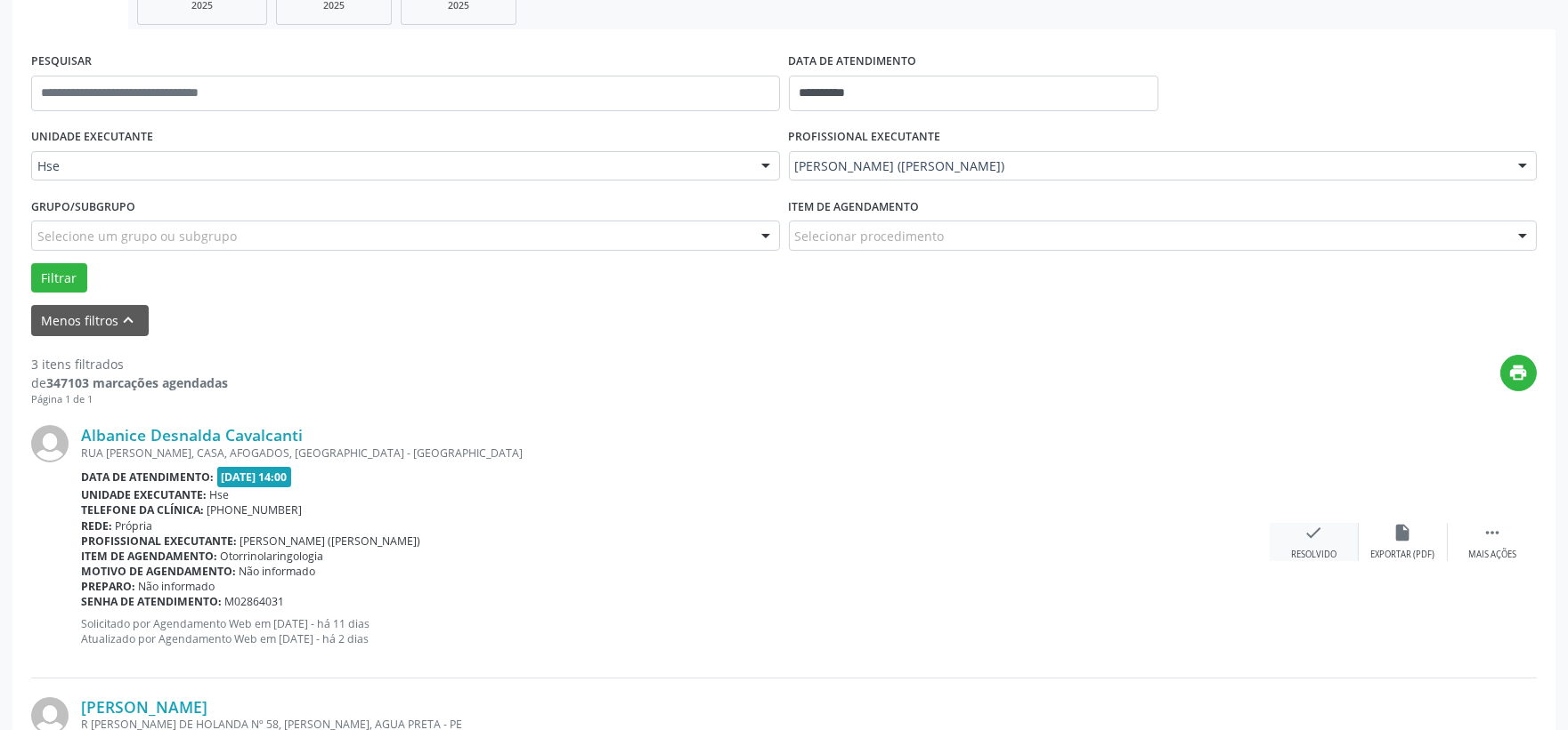
click at [1319, 534] on icon "check" at bounding box center [1313, 532] width 20 height 20
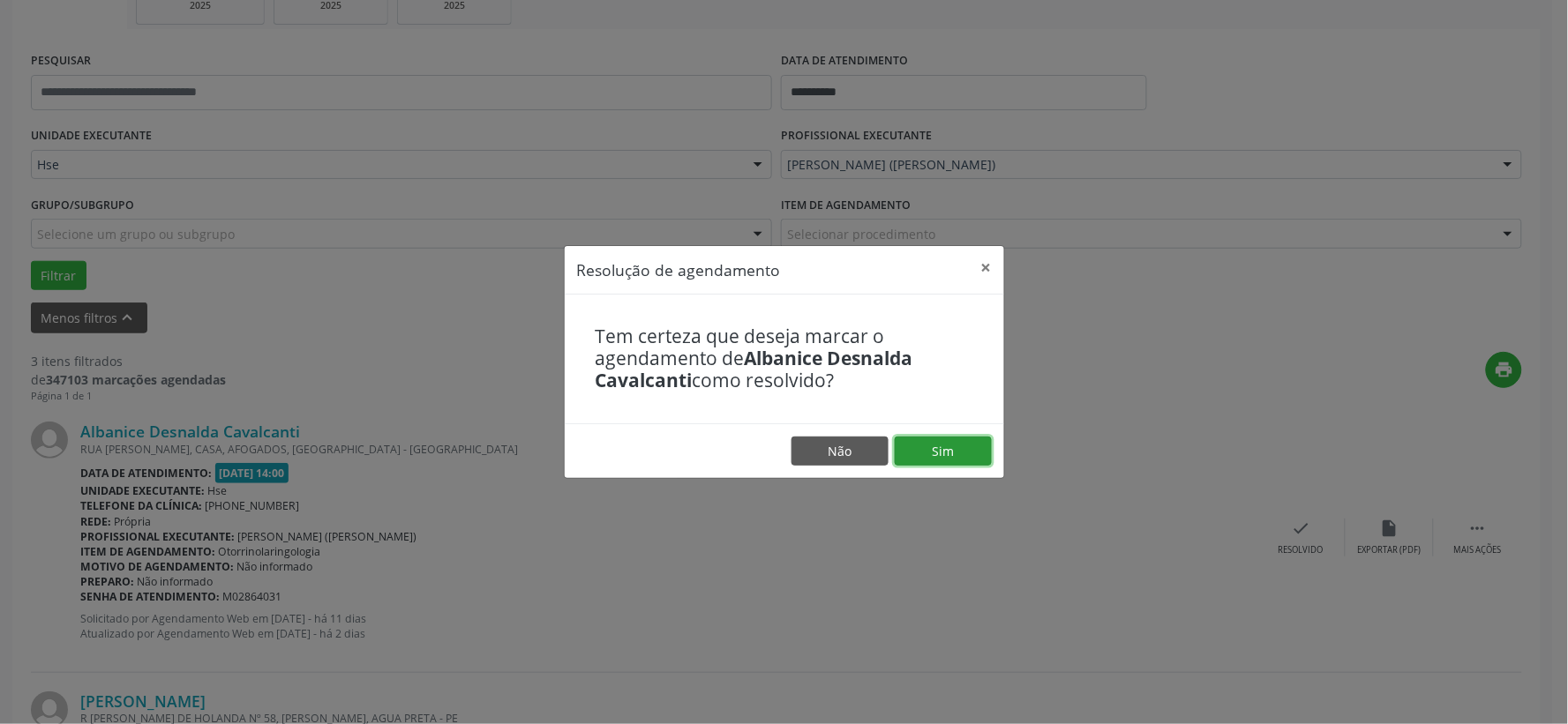
click at [912, 457] on button "Sim" at bounding box center [943, 452] width 97 height 30
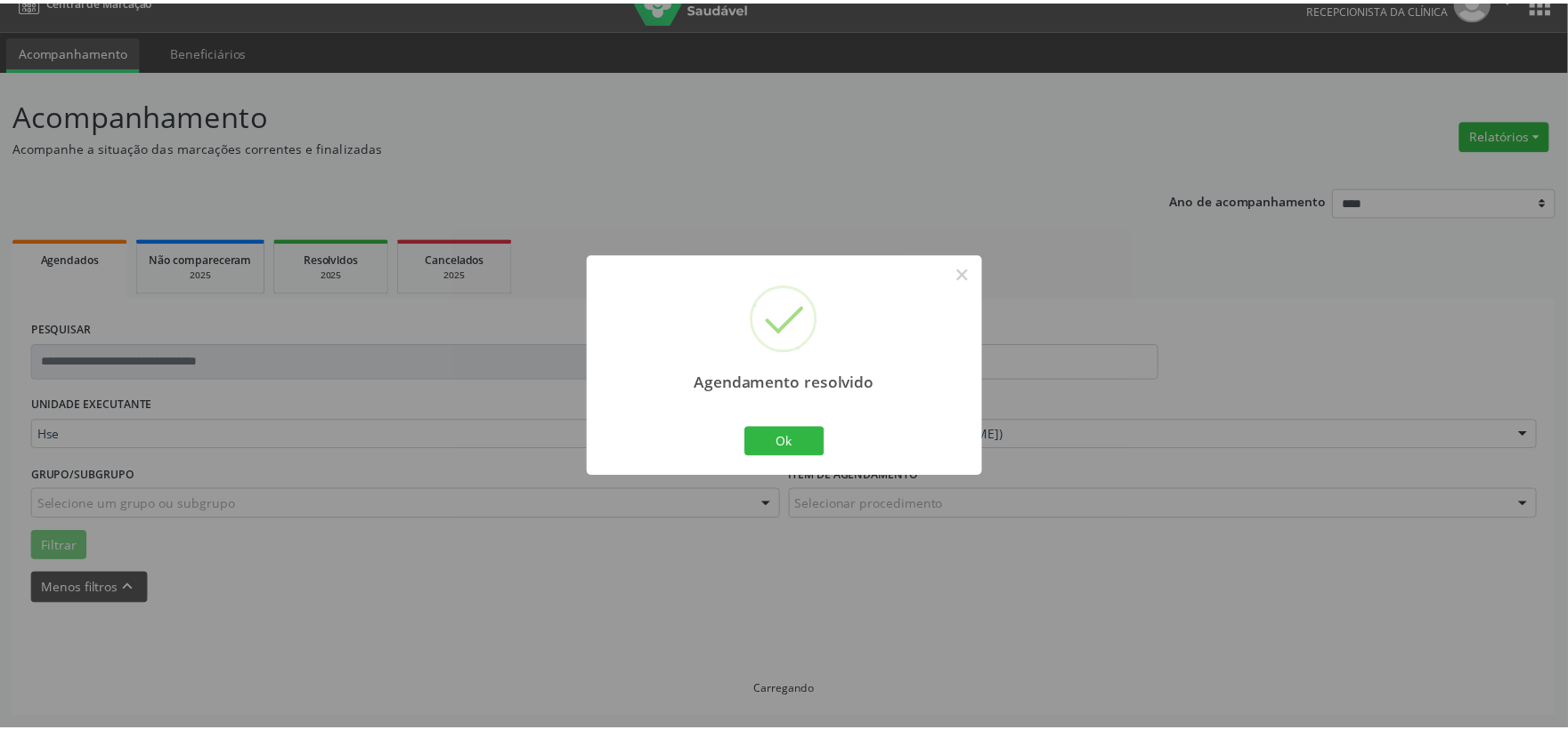
scroll to position [27, 0]
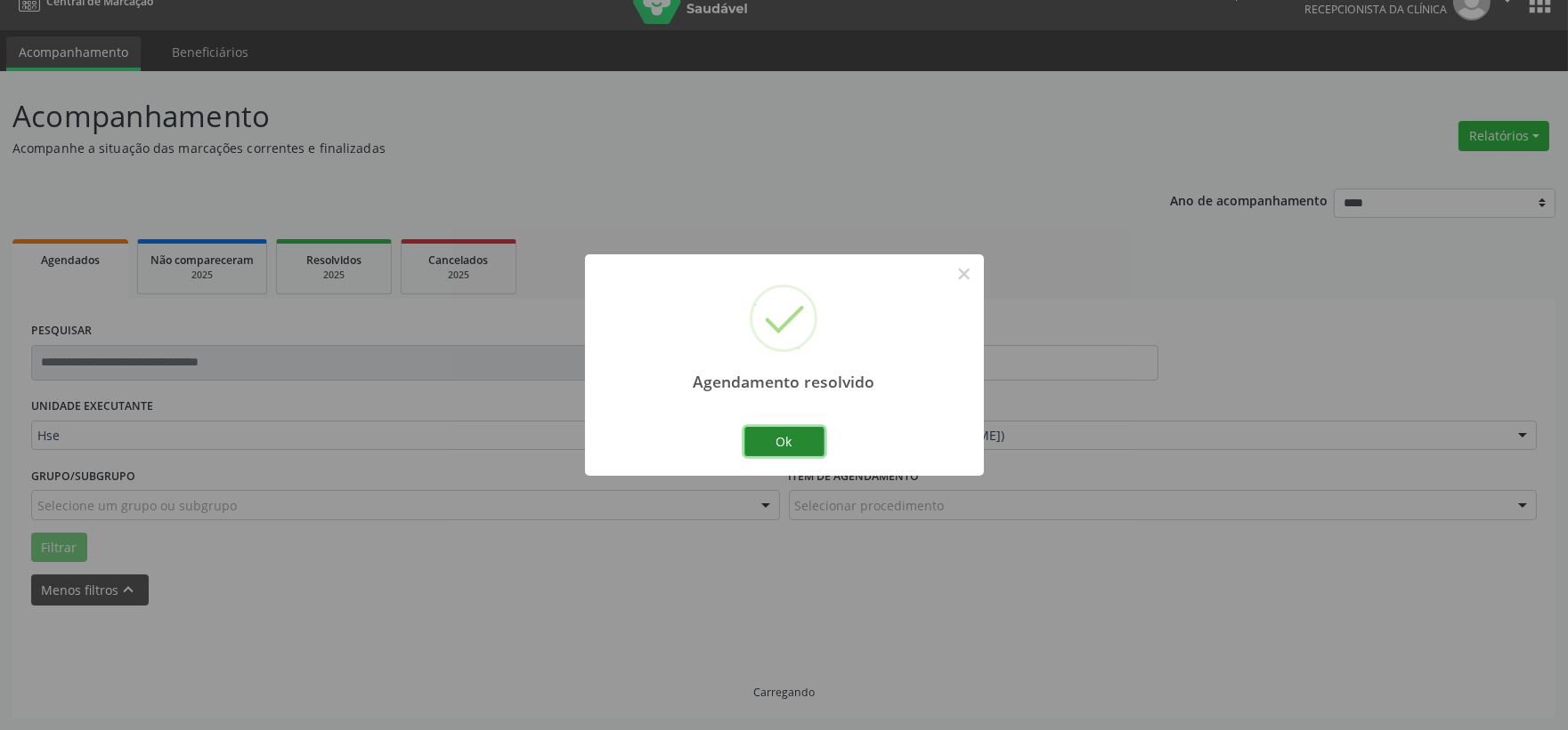
click at [805, 448] on button "Ok" at bounding box center [784, 442] width 80 height 31
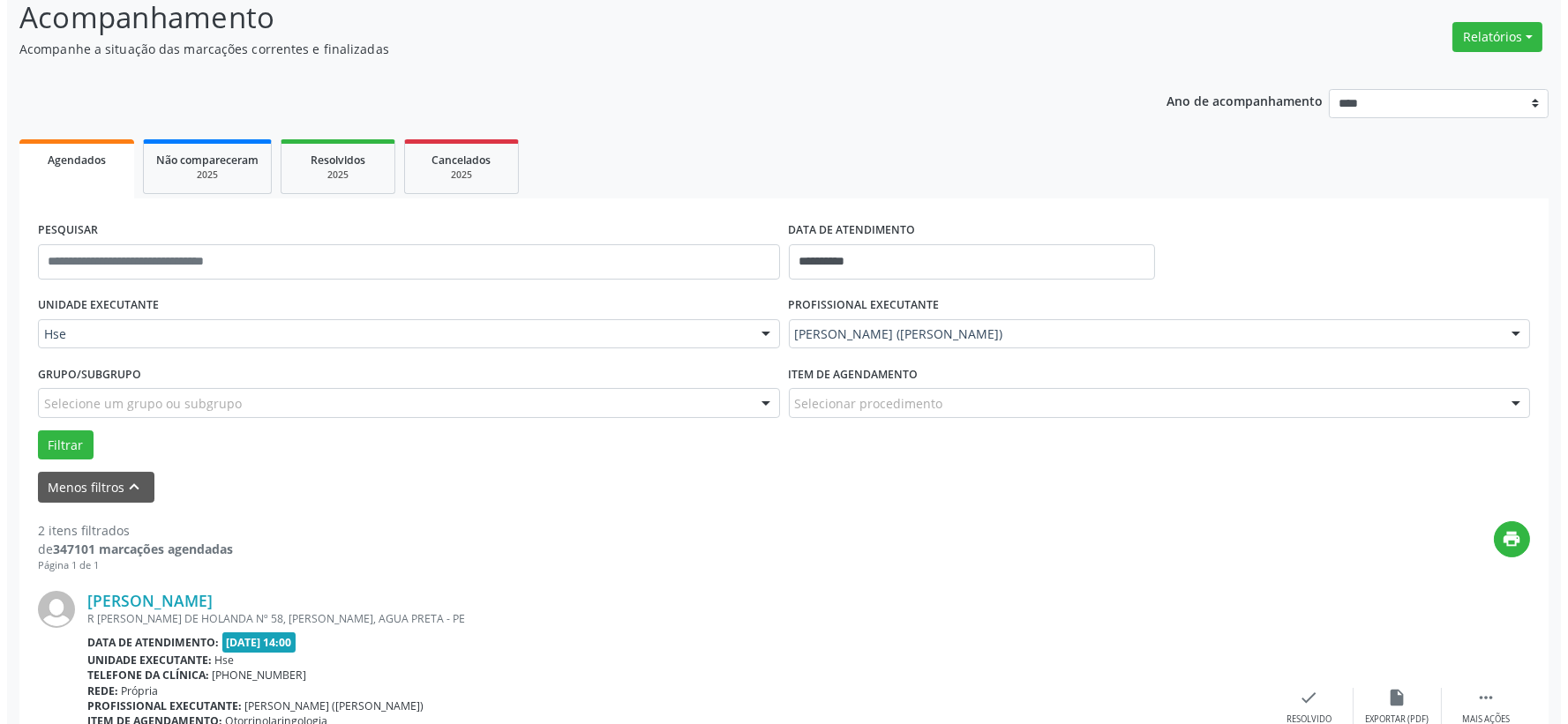
scroll to position [222, 0]
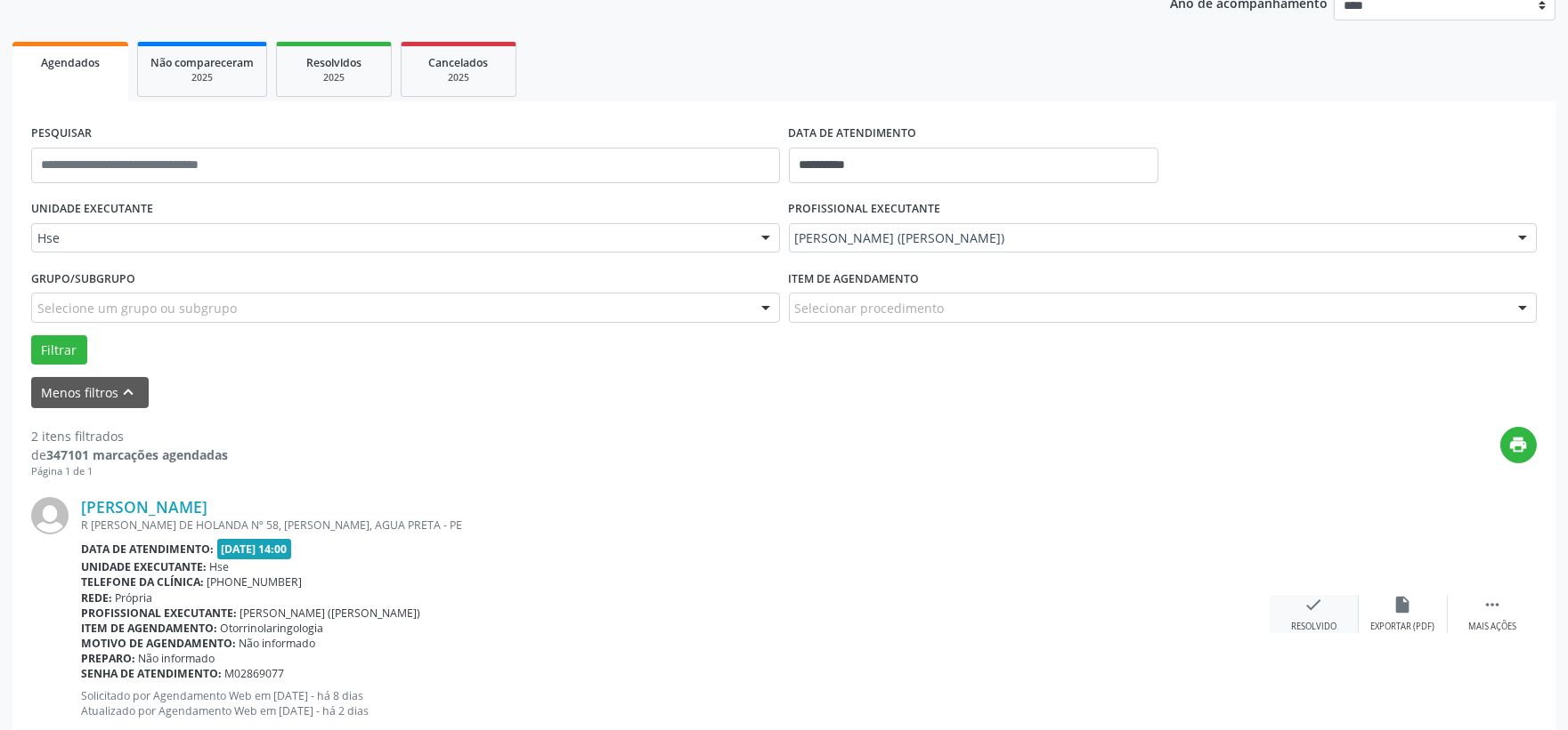
click at [1301, 599] on div "check Resolvido" at bounding box center [1314, 614] width 89 height 38
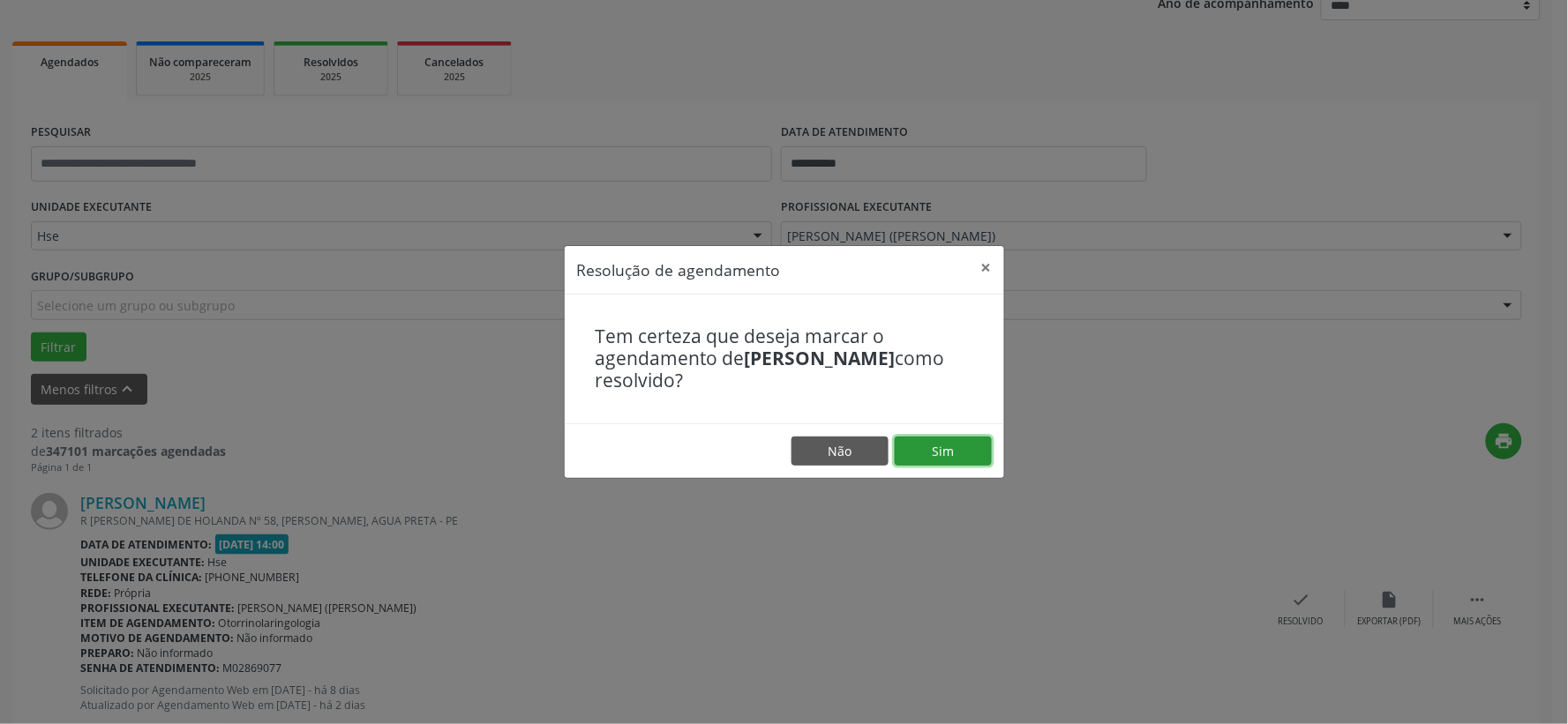
click at [945, 451] on button "Sim" at bounding box center [943, 452] width 97 height 30
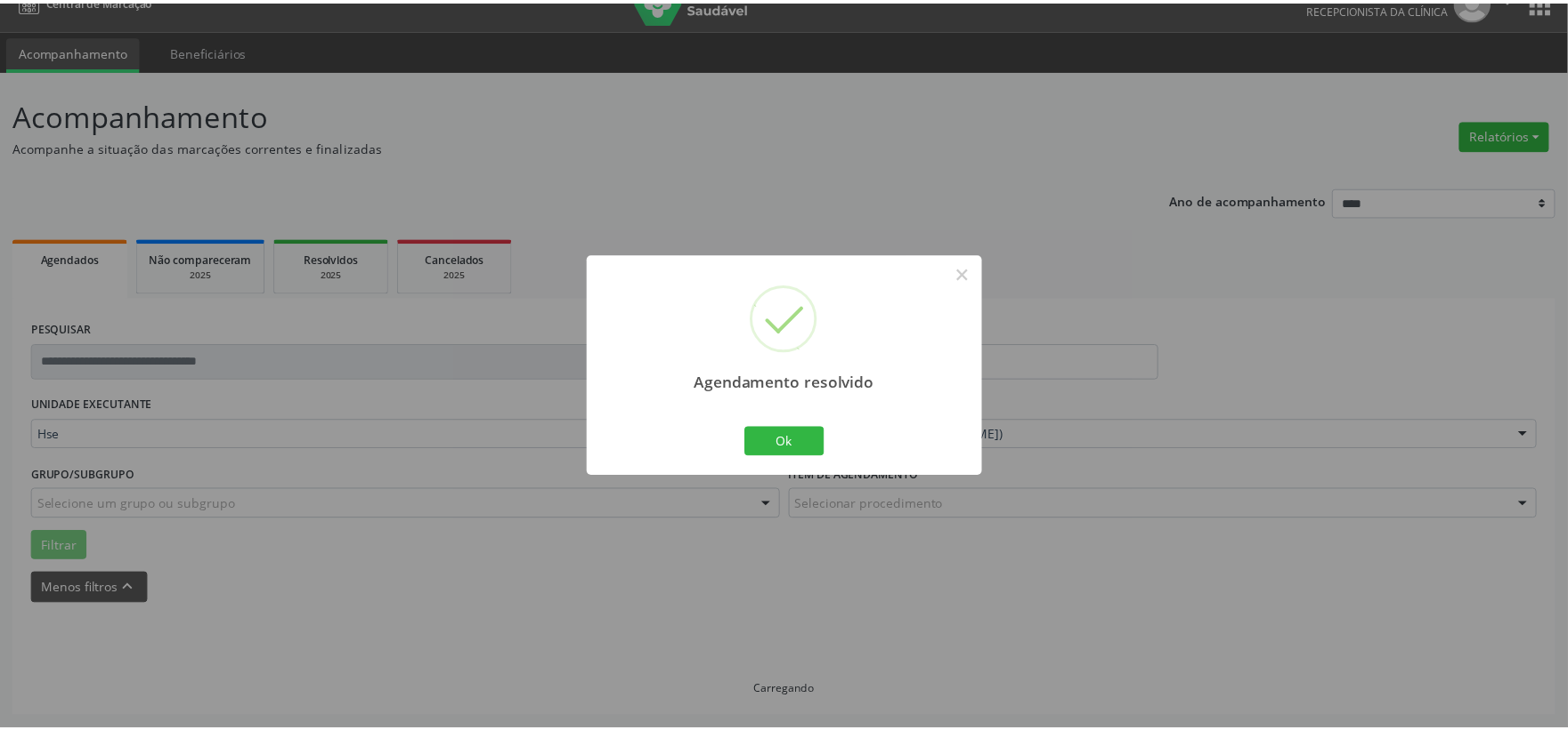
scroll to position [27, 0]
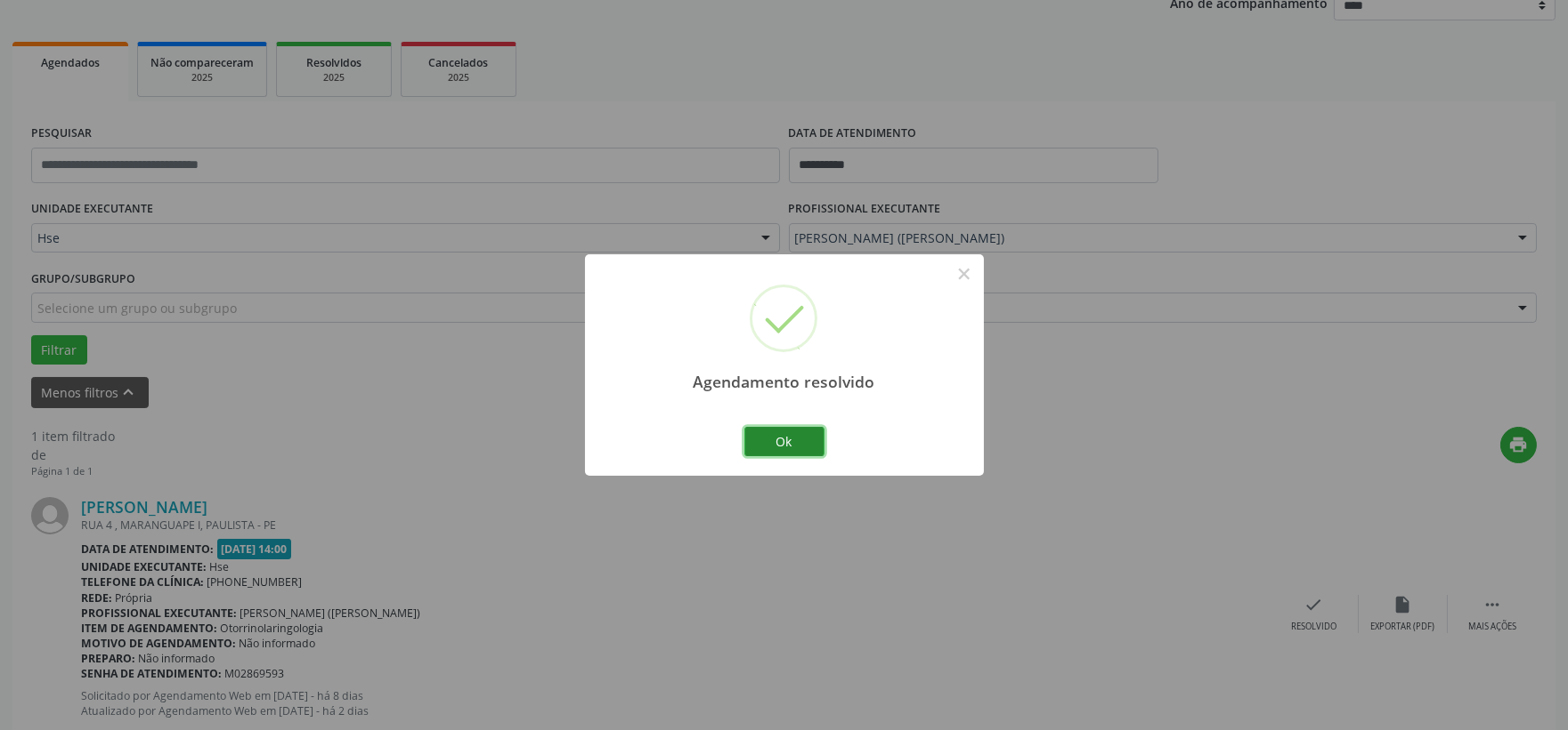
click at [776, 452] on button "Ok" at bounding box center [784, 442] width 80 height 31
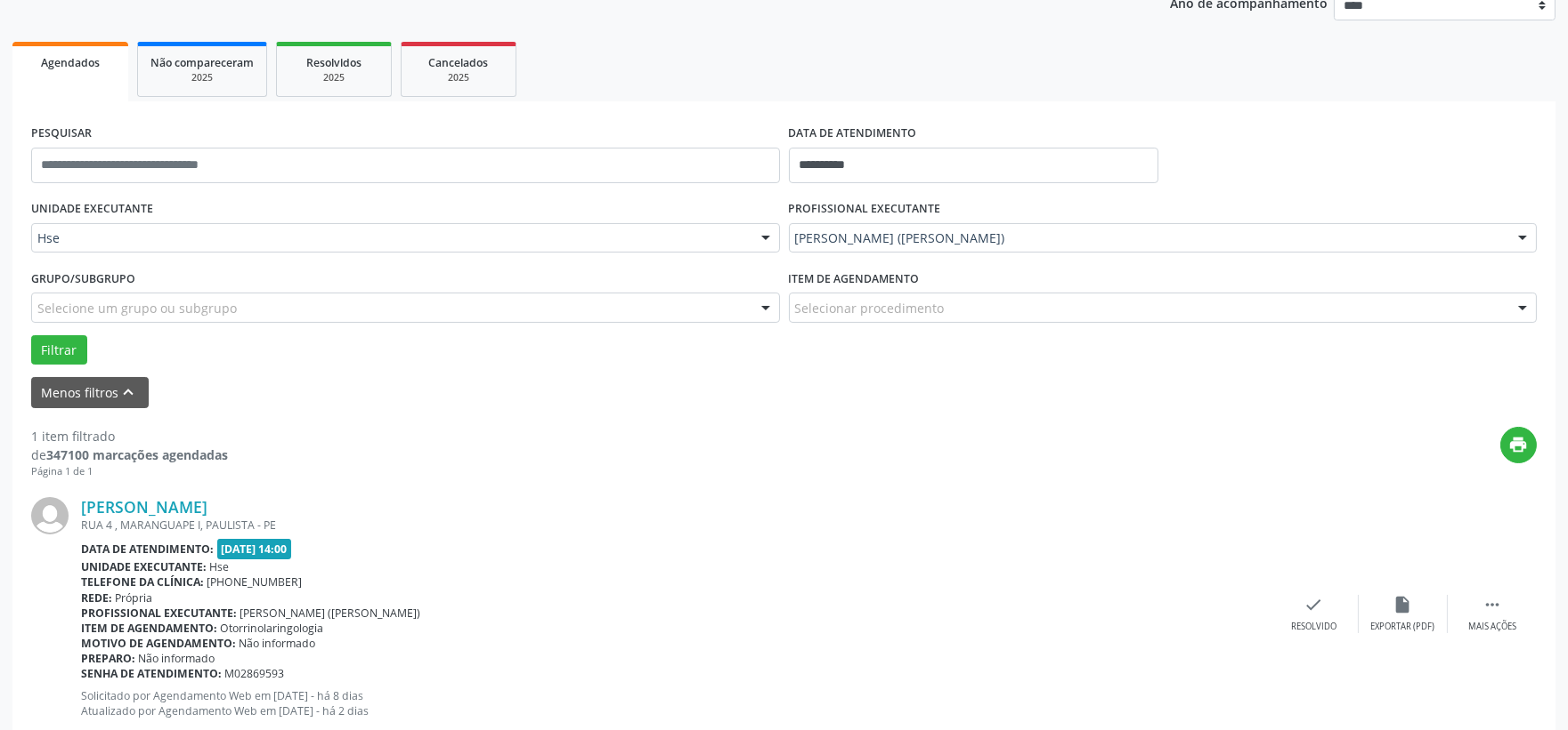
scroll to position [273, 0]
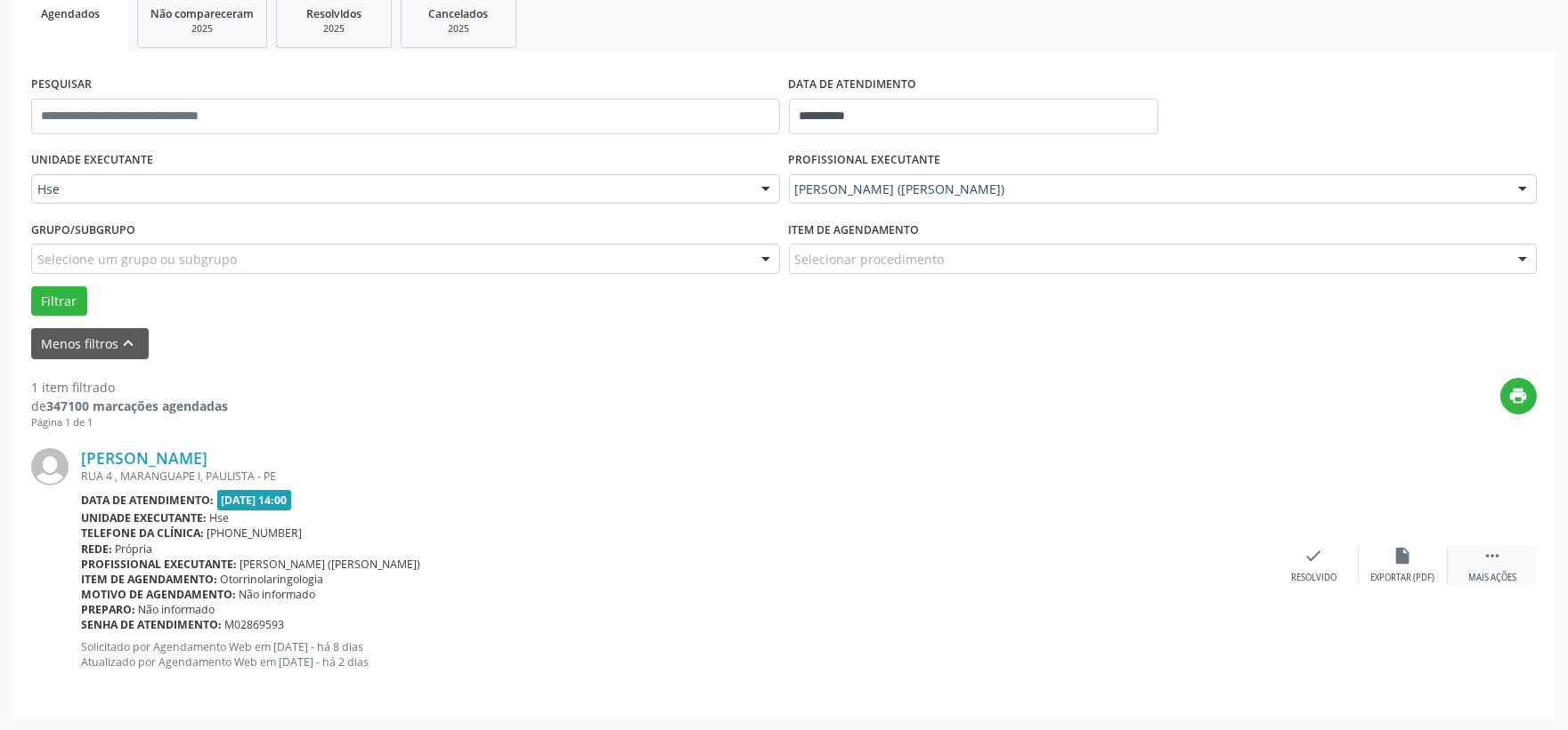
click at [1485, 569] on div " Mais ações" at bounding box center [1492, 564] width 89 height 38
click at [1345, 563] on div "cancel Cancelar" at bounding box center [1314, 564] width 89 height 38
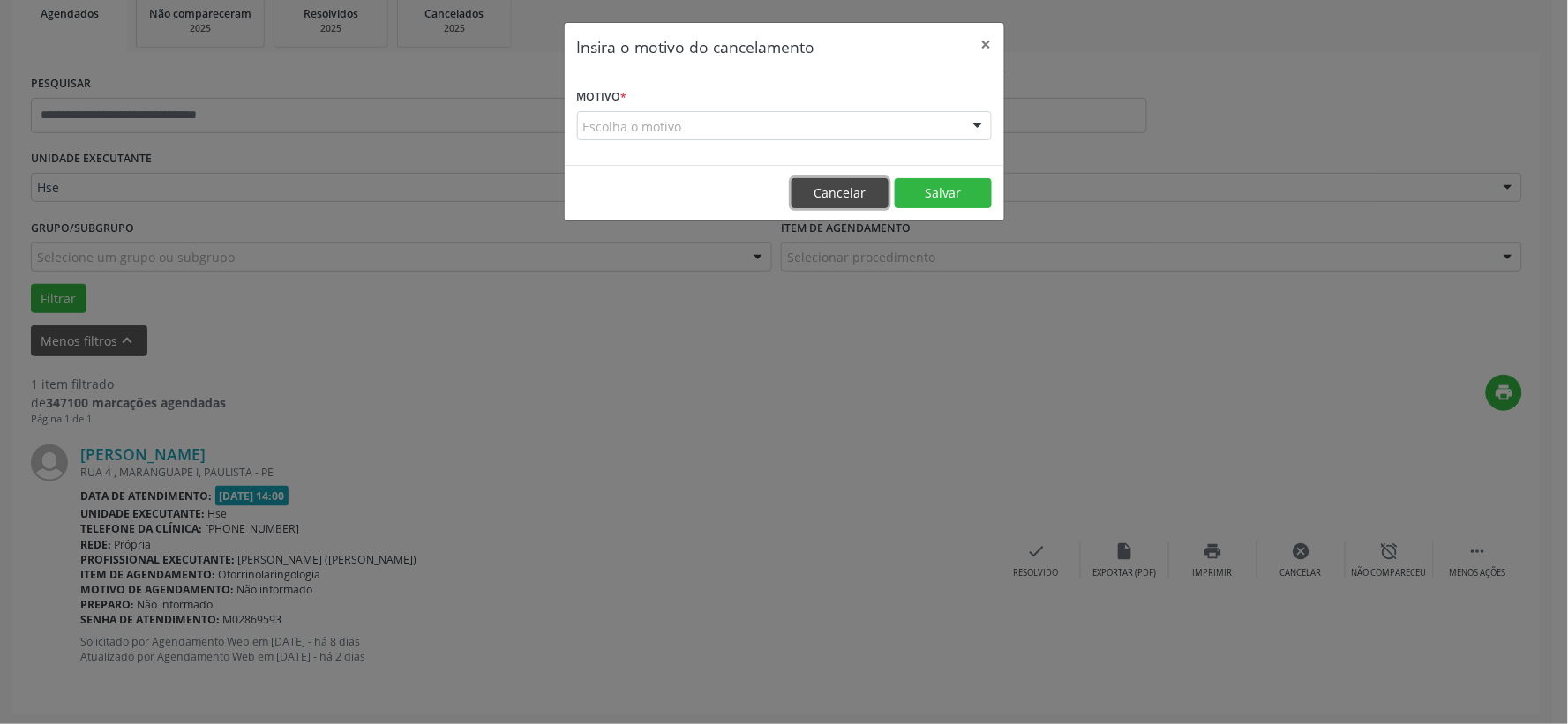
drag, startPoint x: 817, startPoint y: 195, endPoint x: 945, endPoint y: 279, distance: 153.1
click at [817, 196] on button "Cancelar" at bounding box center [839, 193] width 97 height 30
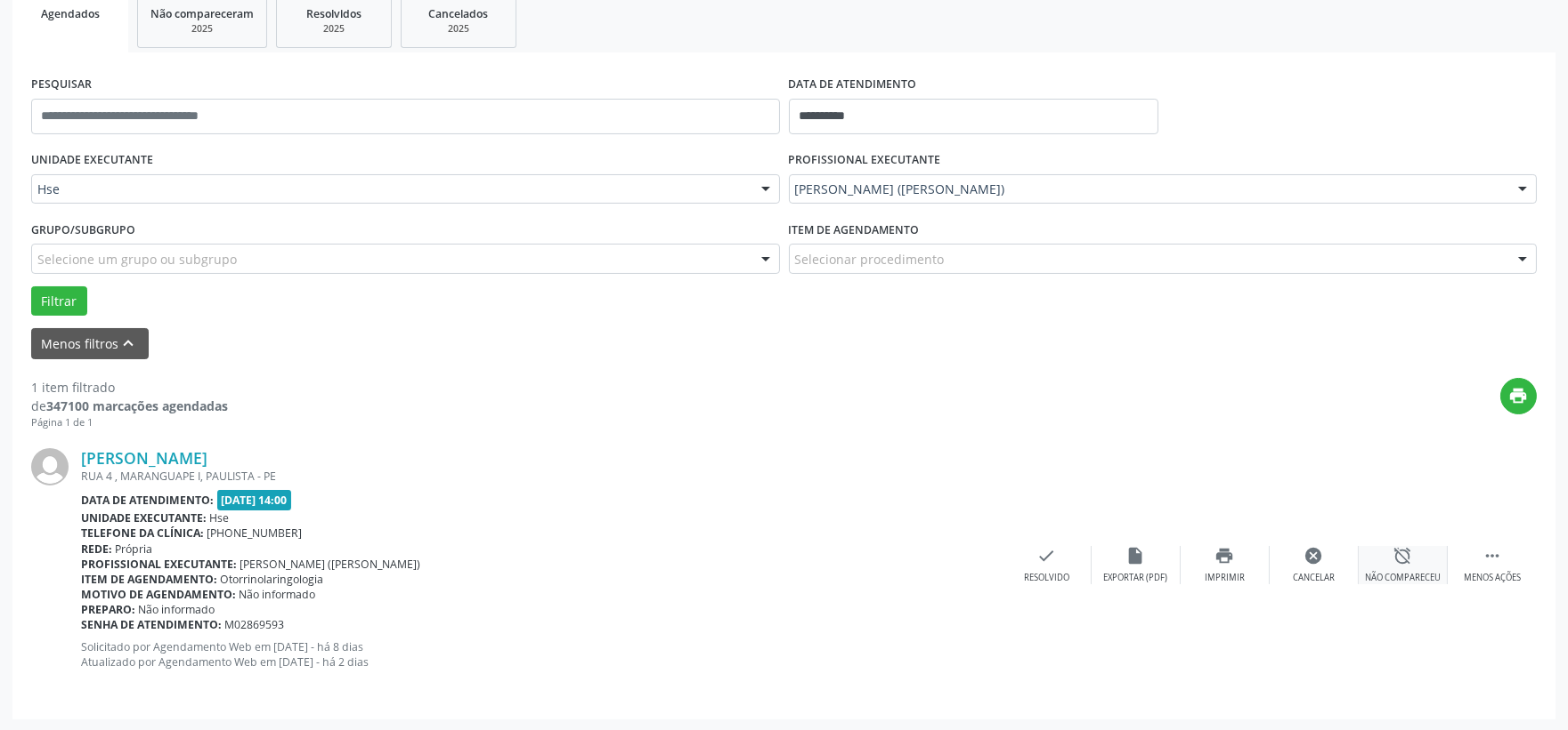
click at [1425, 559] on div "alarm_off Não compareceu" at bounding box center [1403, 564] width 89 height 38
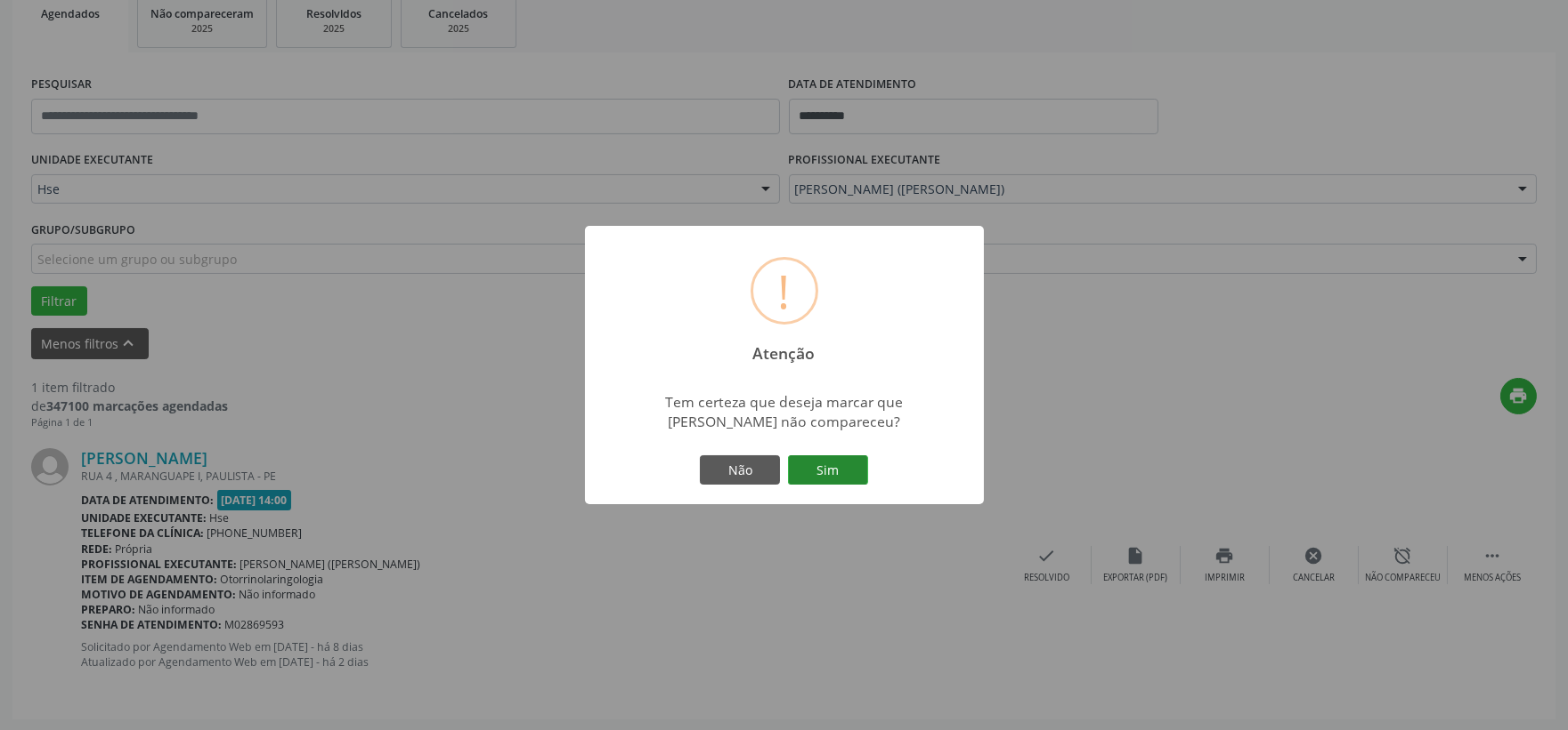
click at [849, 460] on button "Sim" at bounding box center [828, 471] width 80 height 31
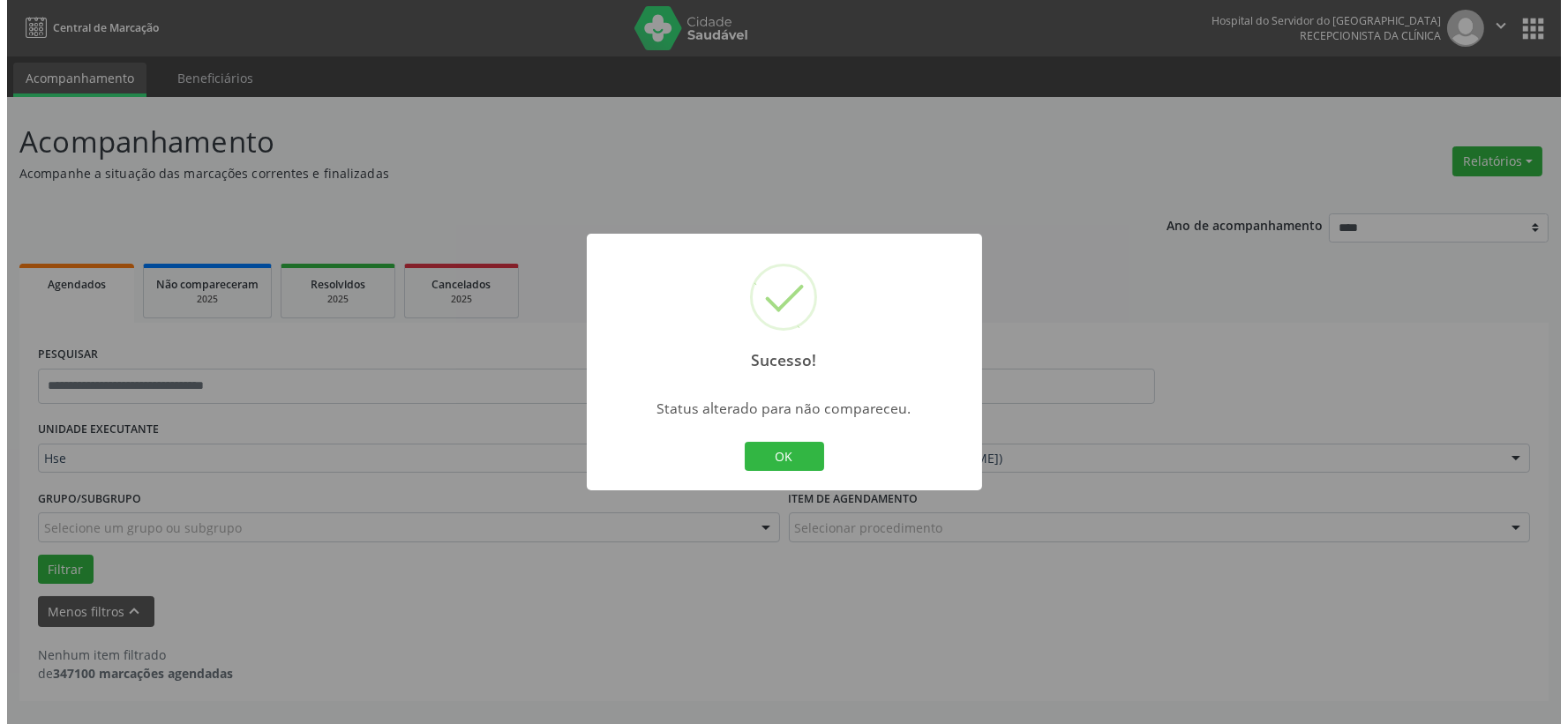
scroll to position [0, 0]
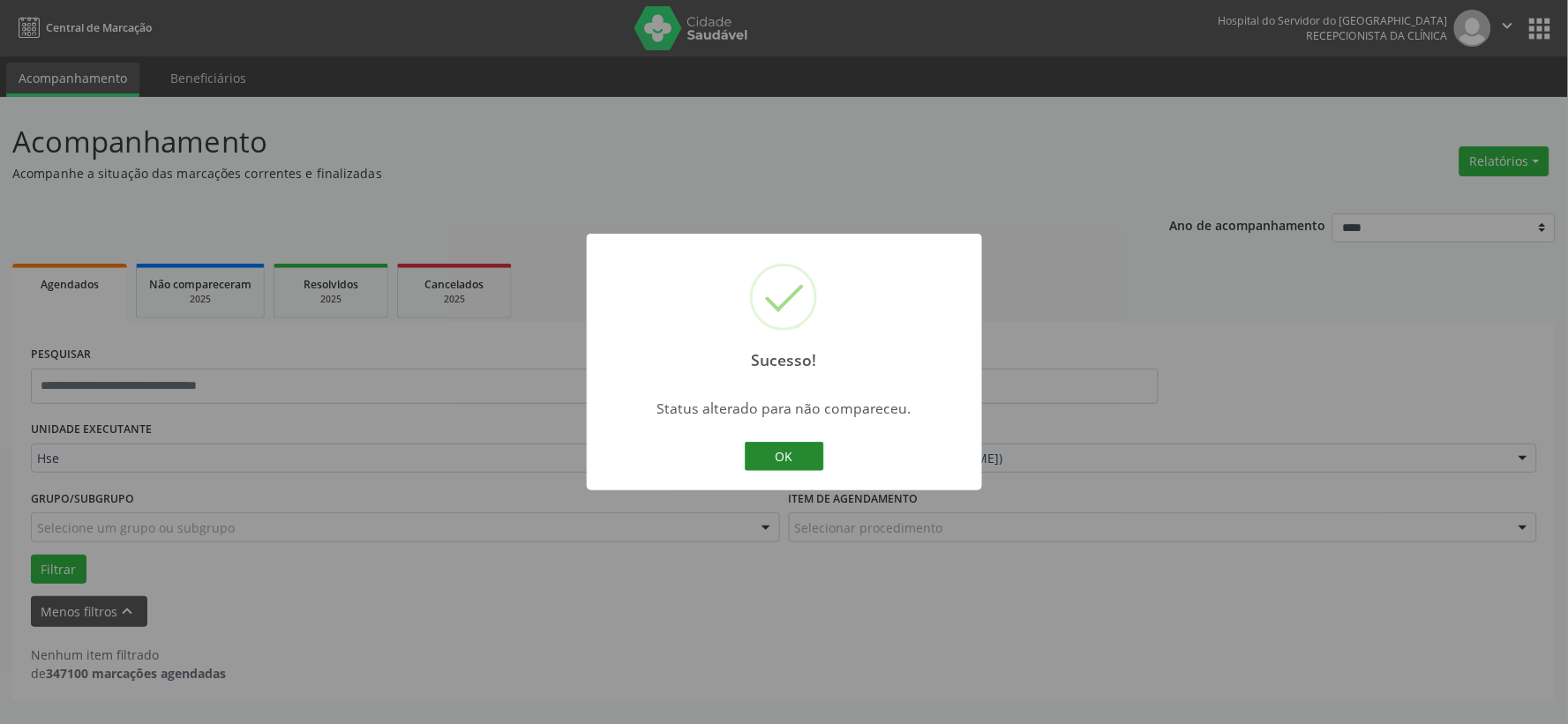
click at [814, 457] on button "OK" at bounding box center [784, 457] width 79 height 30
